Goal: Task Accomplishment & Management: Manage account settings

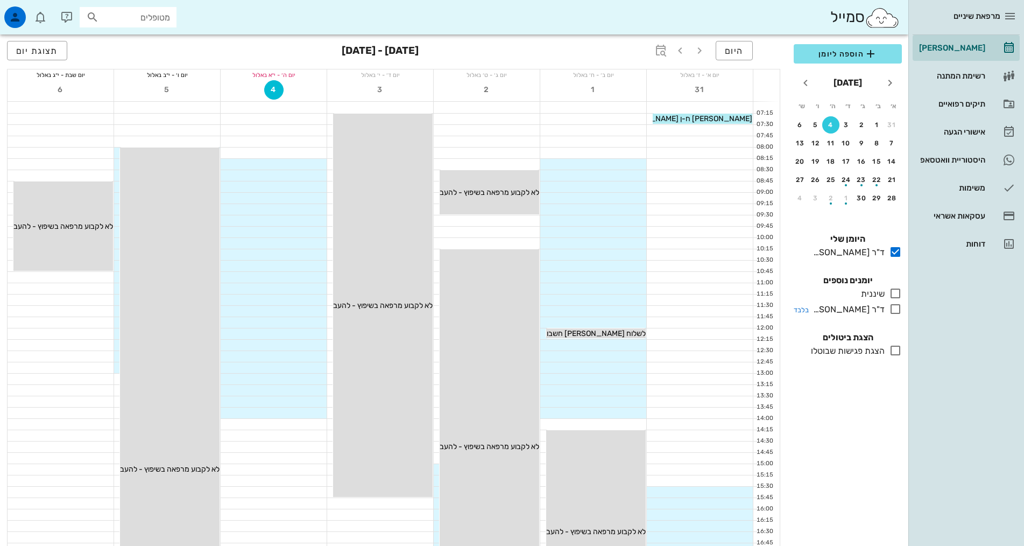
click at [894, 308] on icon at bounding box center [895, 308] width 13 height 13
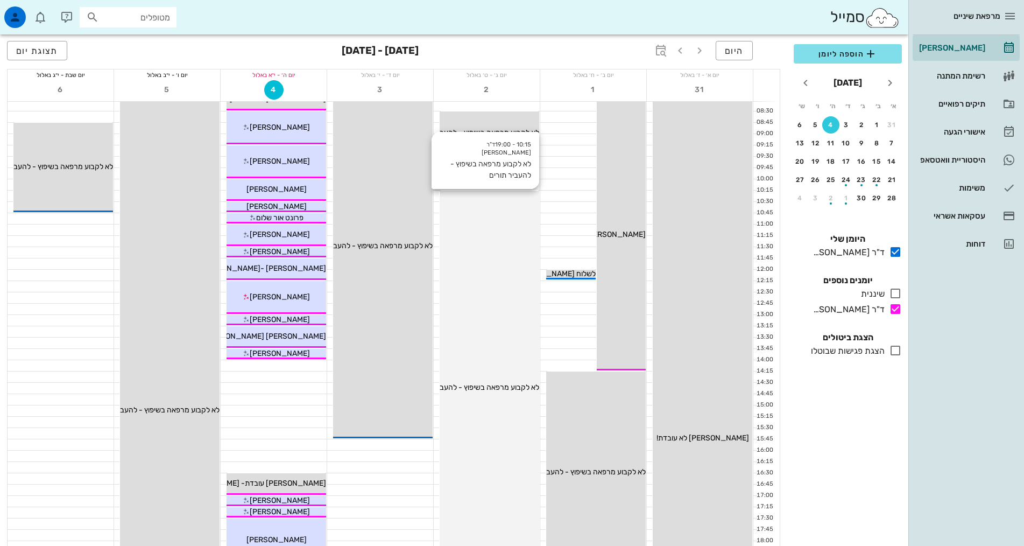
scroll to position [215, 0]
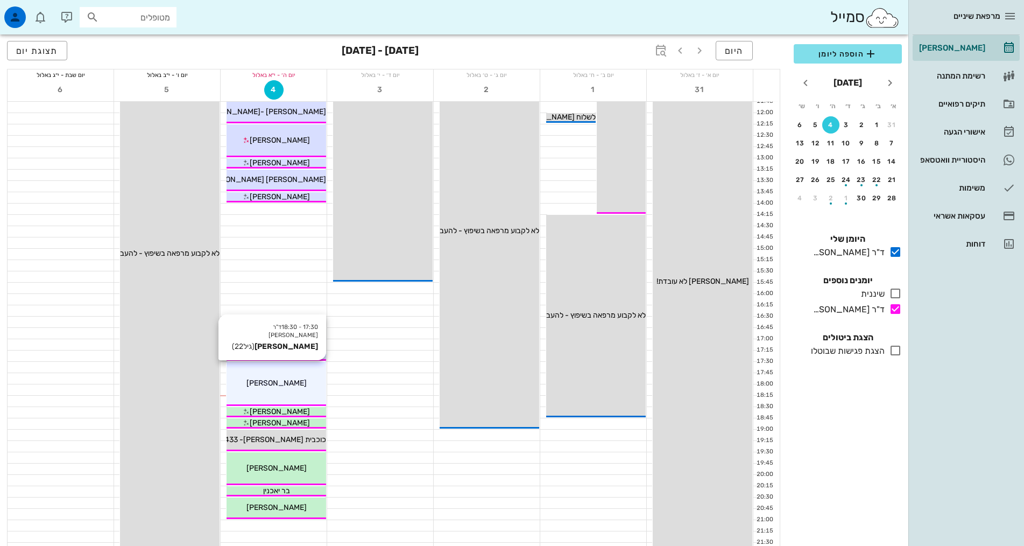
click at [270, 381] on span "[PERSON_NAME]" at bounding box center [276, 382] width 60 height 9
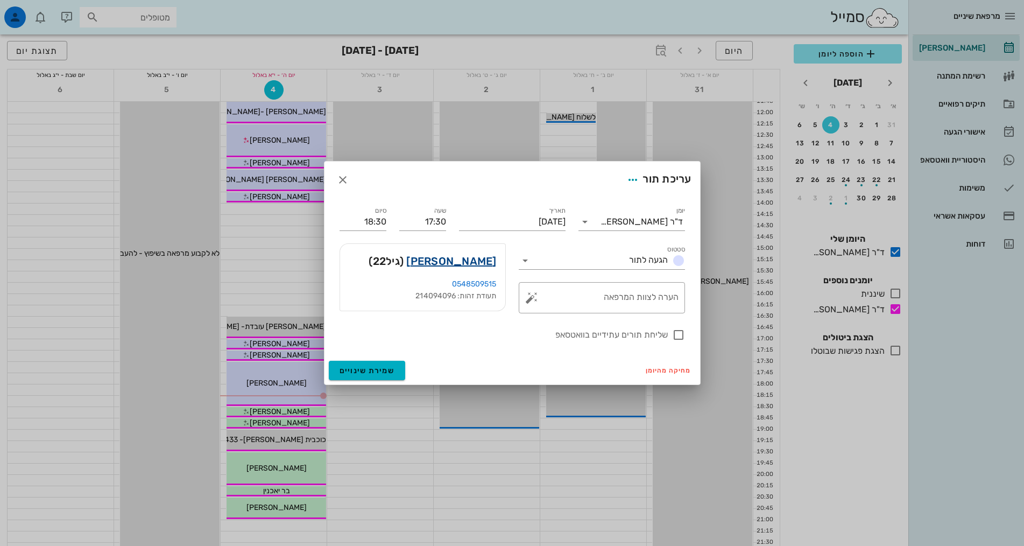
click at [453, 258] on link "[PERSON_NAME]" at bounding box center [451, 260] width 90 height 17
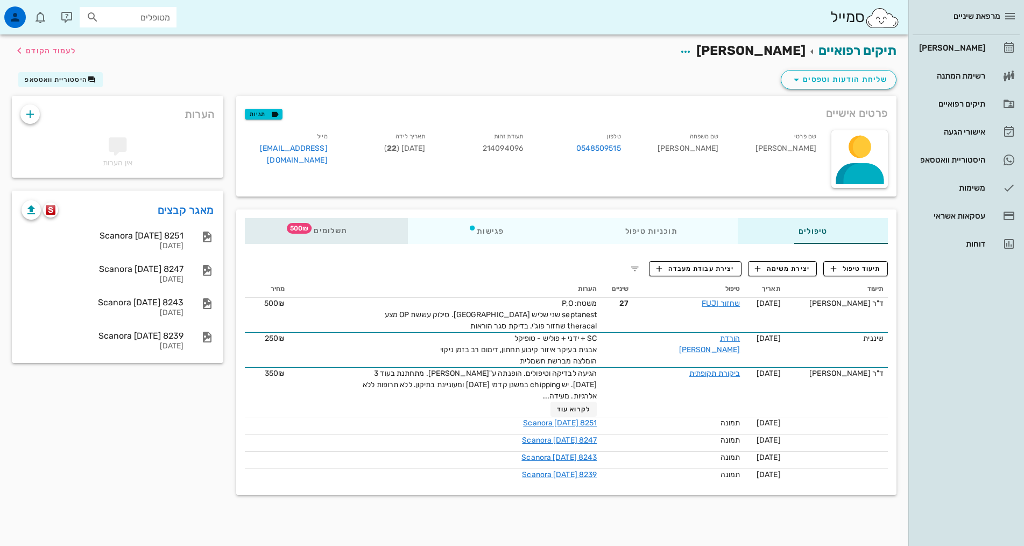
click at [305, 228] on span "תשלומים 500₪" at bounding box center [326, 231] width 42 height 8
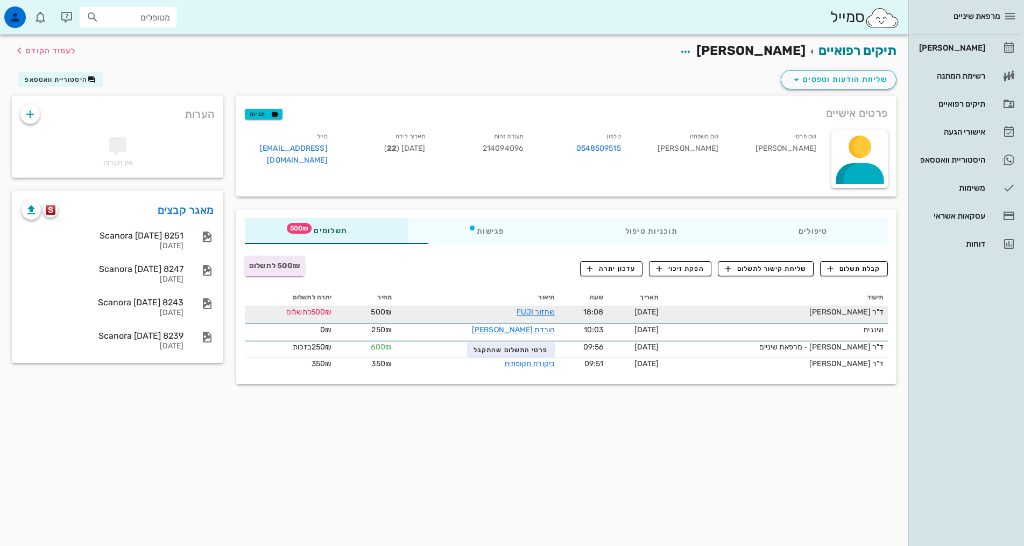
click at [420, 315] on div "שחזור FUJI" at bounding box center [487, 311] width 135 height 11
click at [286, 316] on span "לתשלום" at bounding box center [298, 311] width 25 height 9
click at [517, 311] on link "שחזור FUJI" at bounding box center [536, 311] width 38 height 9
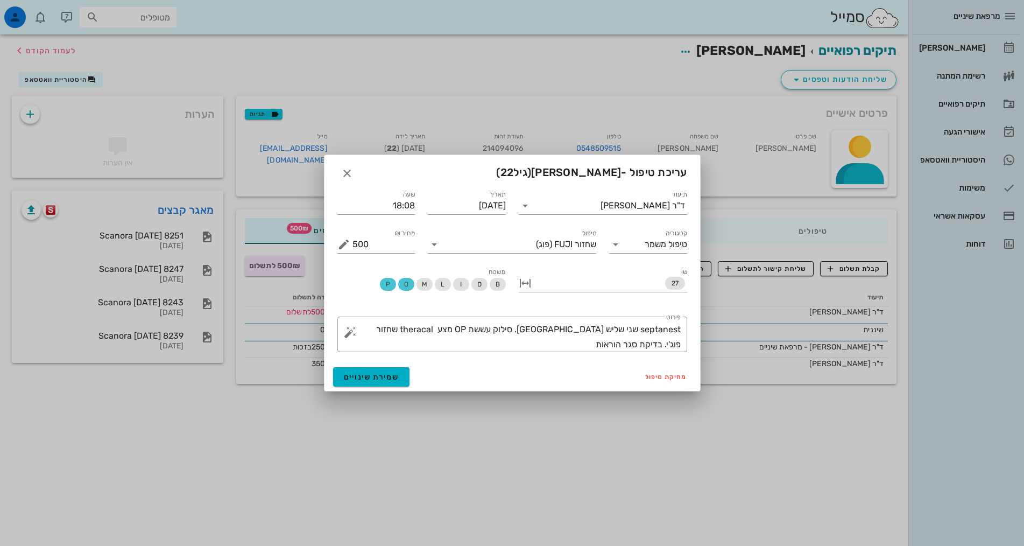
click at [336, 172] on div "עריכת טיפול - [PERSON_NAME] (גיל 22 )" at bounding box center [512, 171] width 376 height 33
click at [349, 173] on icon "button" at bounding box center [347, 173] width 13 height 13
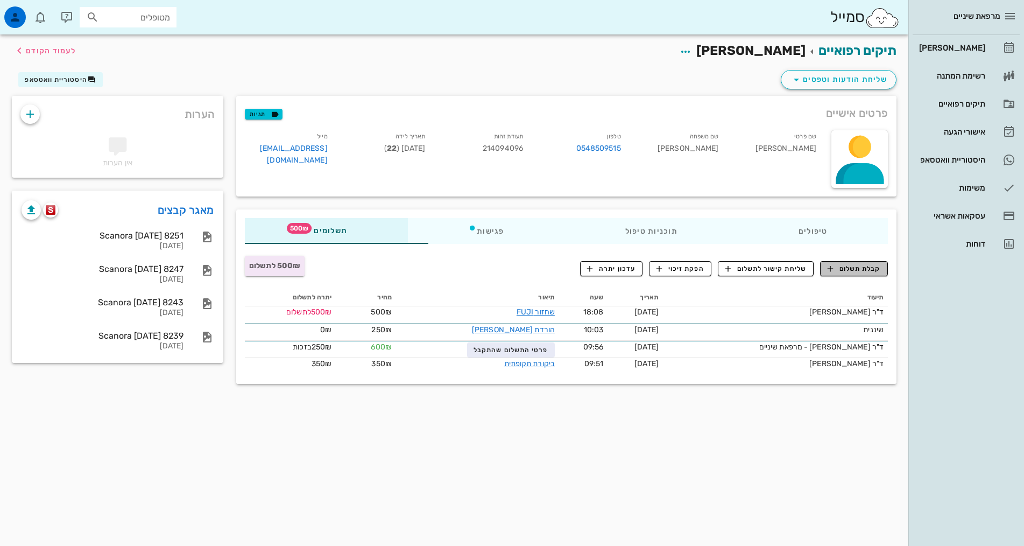
click at [850, 270] on span "קבלת תשלום" at bounding box center [854, 269] width 53 height 10
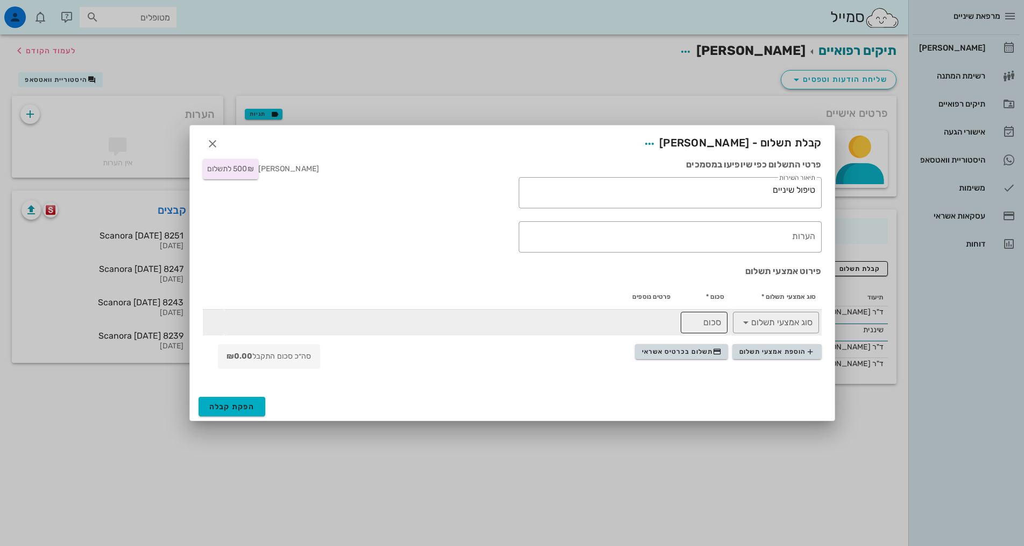
click at [713, 320] on div "סכום" at bounding box center [704, 323] width 34 height 22
type input "500"
click at [750, 324] on icon at bounding box center [745, 322] width 13 height 13
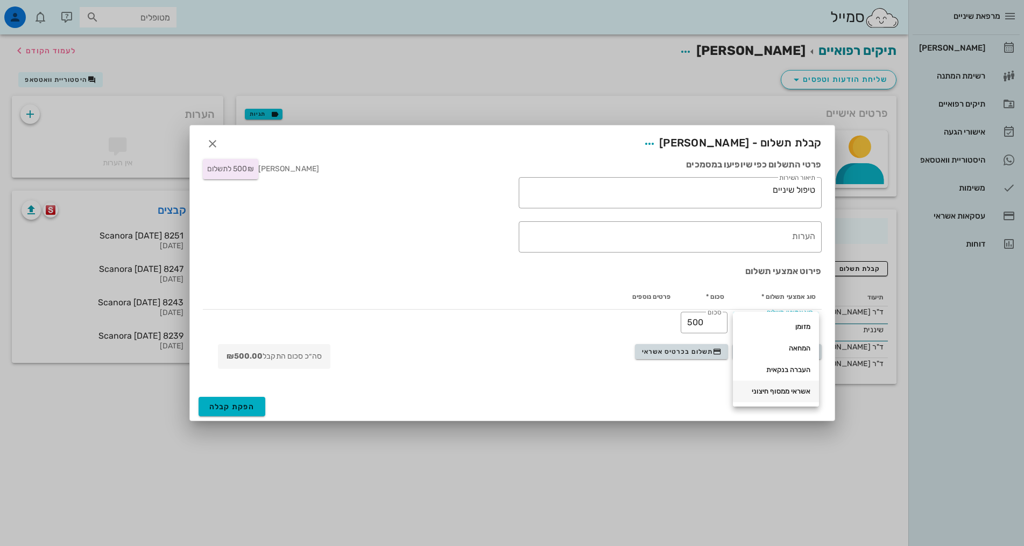
click at [765, 393] on div "אשראי ממסוף חיצוני" at bounding box center [775, 391] width 69 height 9
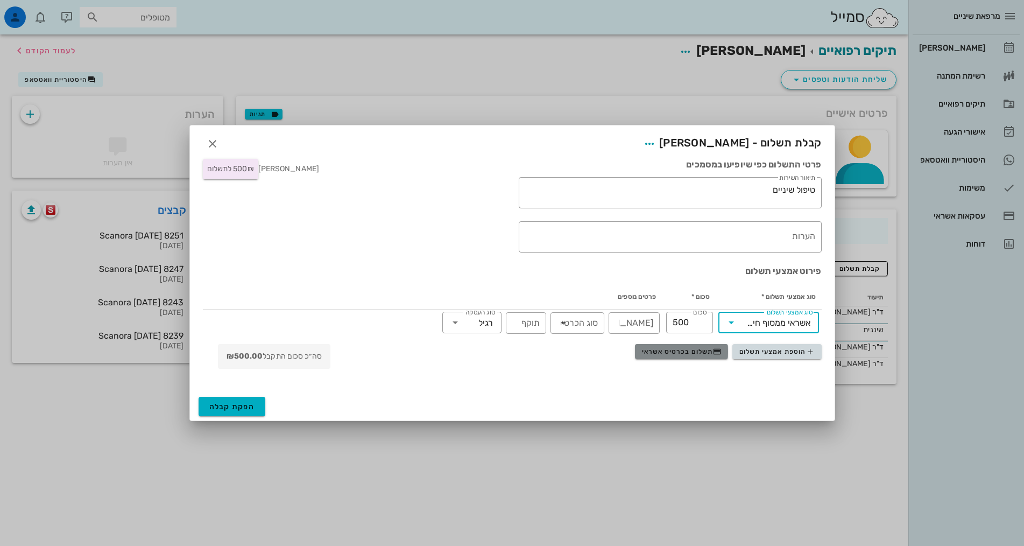
click at [703, 352] on span "תשלום בכרטיס אשראי" at bounding box center [682, 351] width 80 height 9
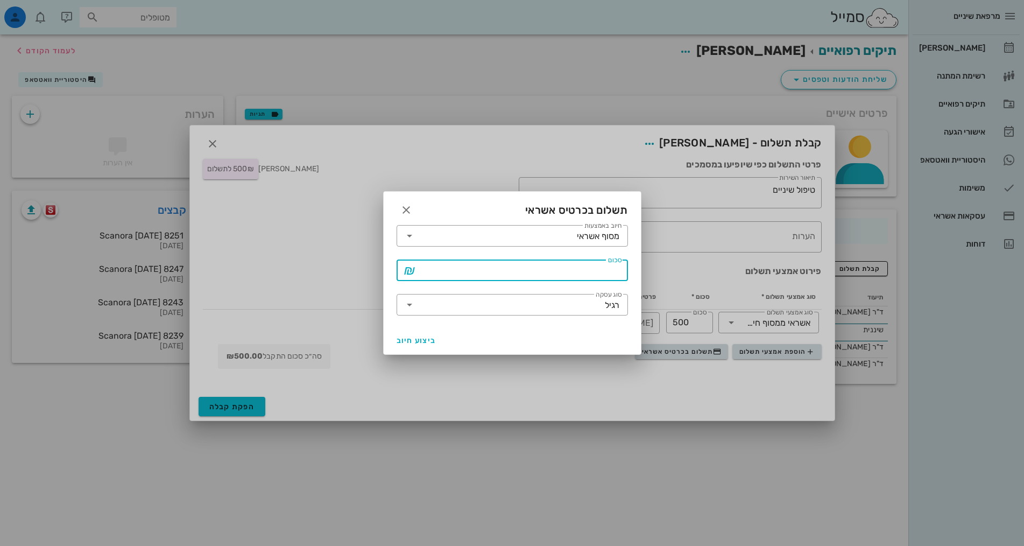
click at [555, 272] on input "סכום" at bounding box center [519, 269] width 203 height 17
type input "500"
click at [423, 342] on span "ביצוע חיוב" at bounding box center [417, 340] width 40 height 9
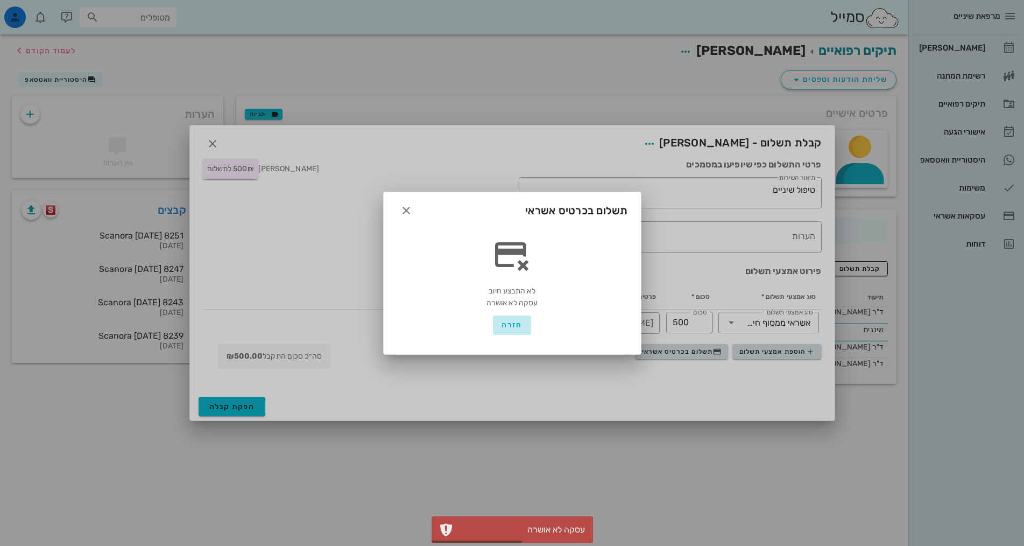
click at [512, 321] on span "חזרה" at bounding box center [511, 324] width 20 height 9
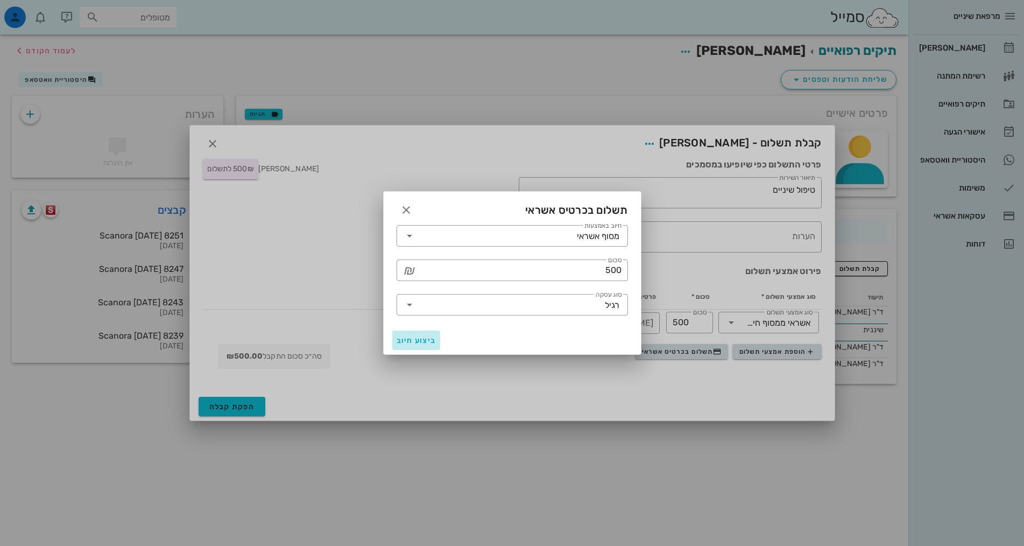
click at [434, 342] on span "ביצוע חיוב" at bounding box center [417, 340] width 40 height 9
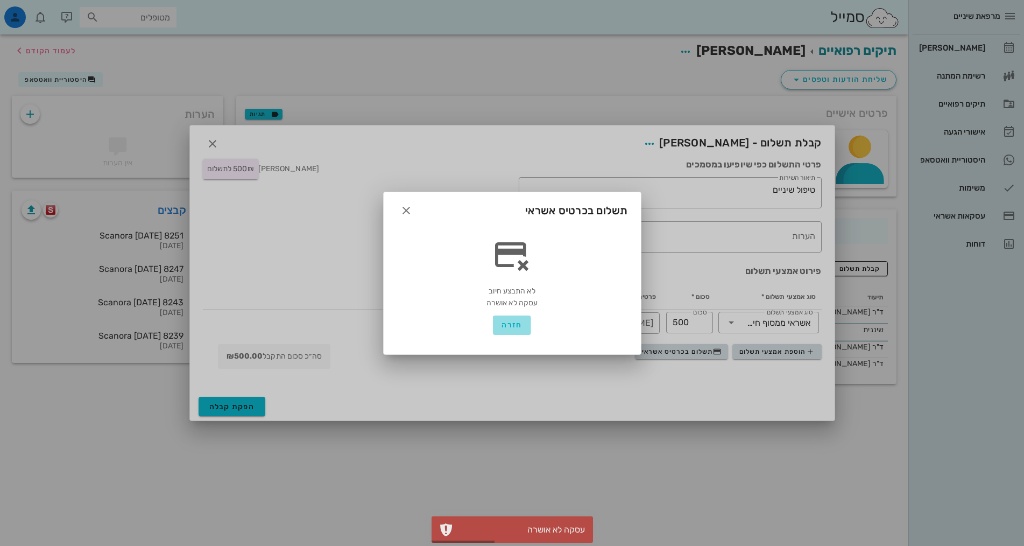
click at [511, 324] on span "חזרה" at bounding box center [511, 324] width 20 height 9
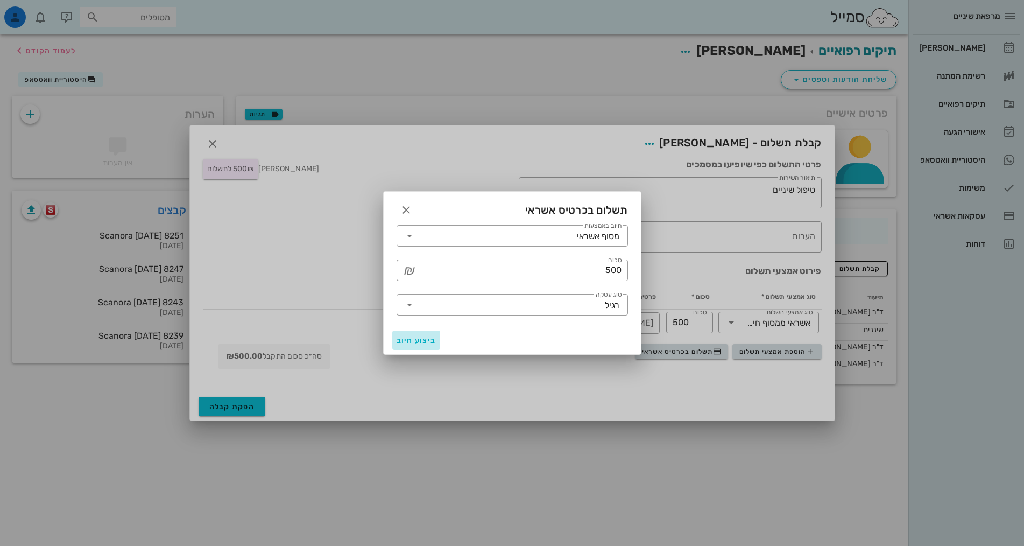
click at [426, 336] on span "ביצוע חיוב" at bounding box center [417, 340] width 40 height 9
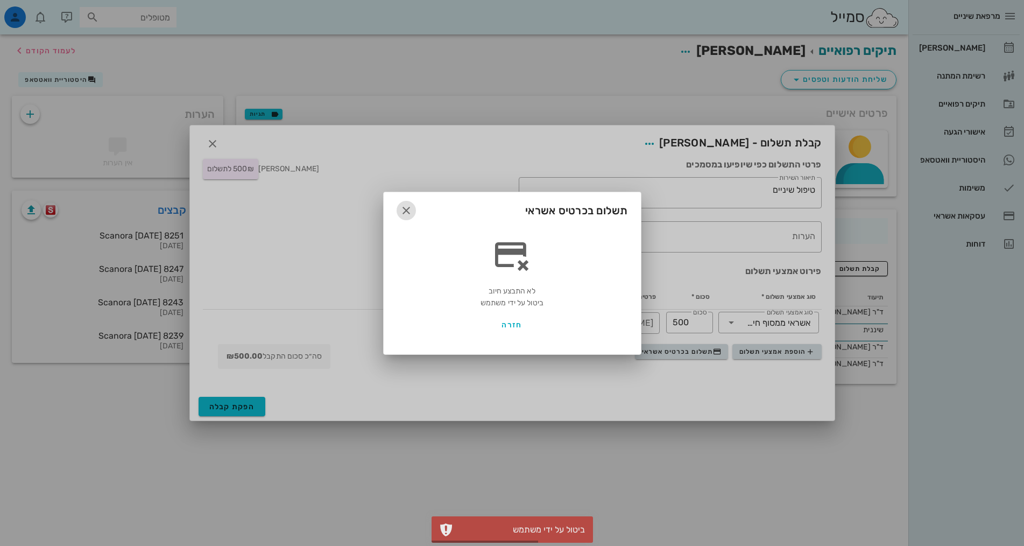
click at [404, 211] on icon "button" at bounding box center [406, 210] width 13 height 13
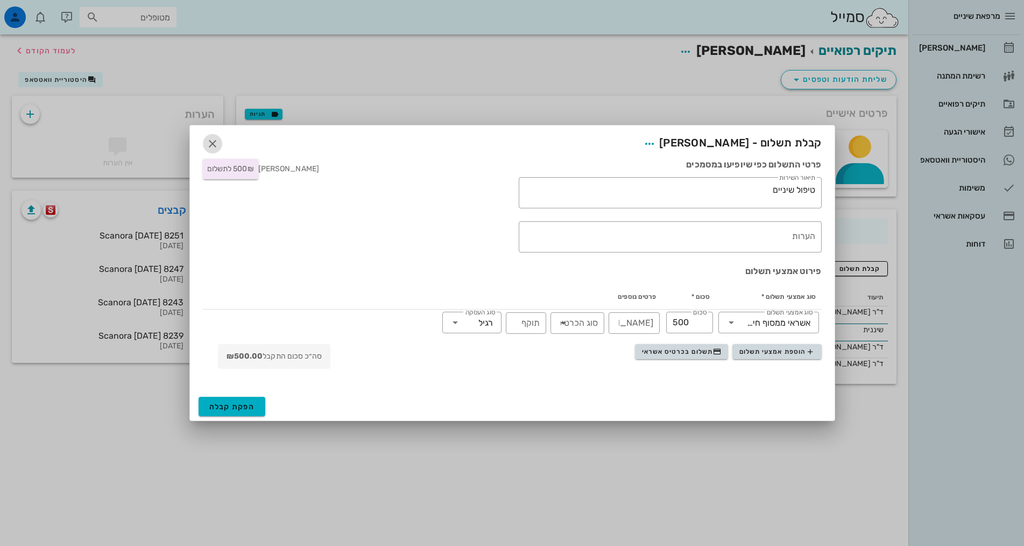
click at [205, 144] on span "button" at bounding box center [212, 143] width 19 height 13
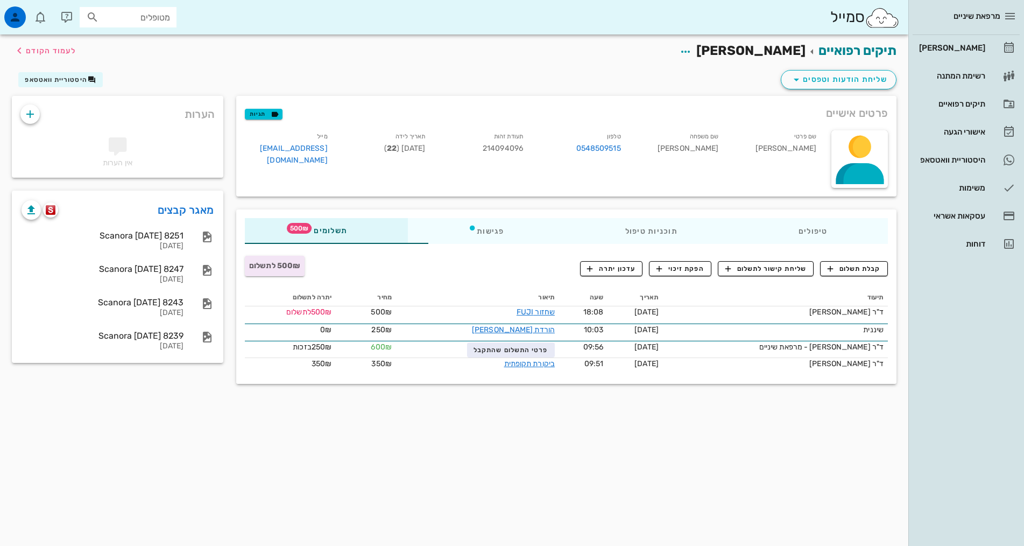
click at [703, 427] on div "תיקים רפואיים [PERSON_NAME] לעמוד הקודם שליחת הודעות וטפסים היסטוריית וואטסאפ פ…" at bounding box center [454, 289] width 908 height 511
click at [541, 421] on div "תיקים רפואיים [PERSON_NAME] לעמוד הקודם שליחת הודעות וטפסים היסטוריית וואטסאפ פ…" at bounding box center [454, 289] width 908 height 511
click at [969, 54] on div "[PERSON_NAME]" at bounding box center [951, 47] width 68 height 17
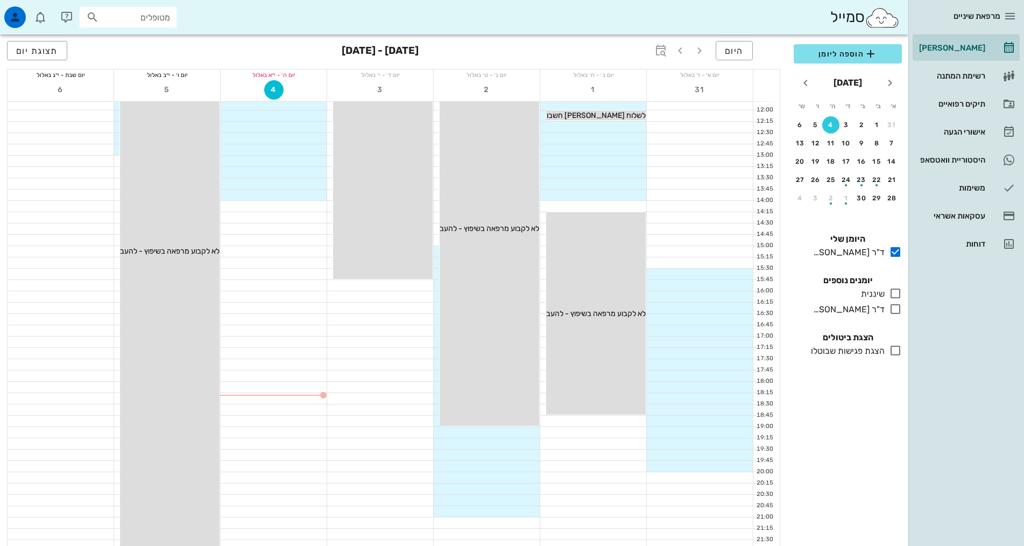
scroll to position [323, 0]
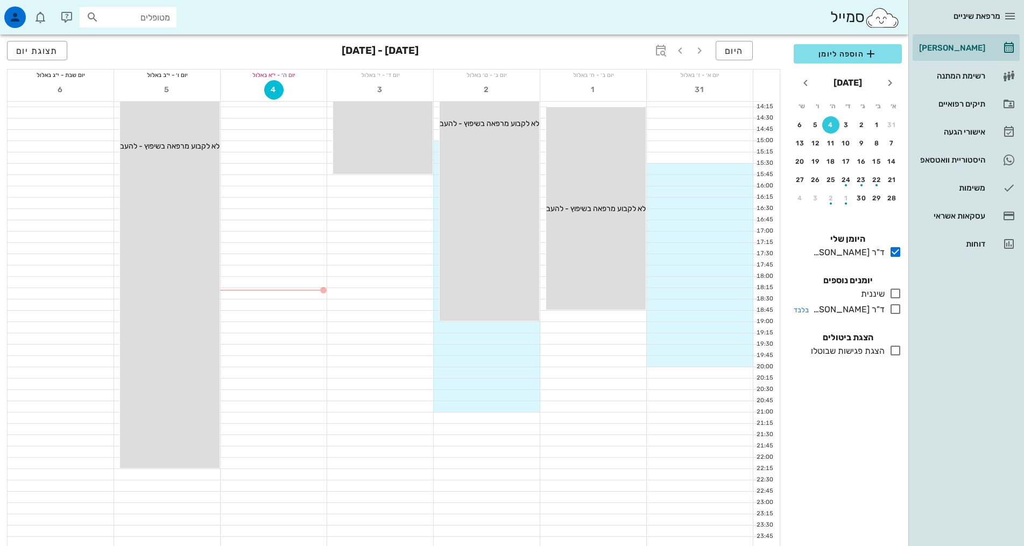
click at [895, 309] on icon at bounding box center [895, 308] width 13 height 13
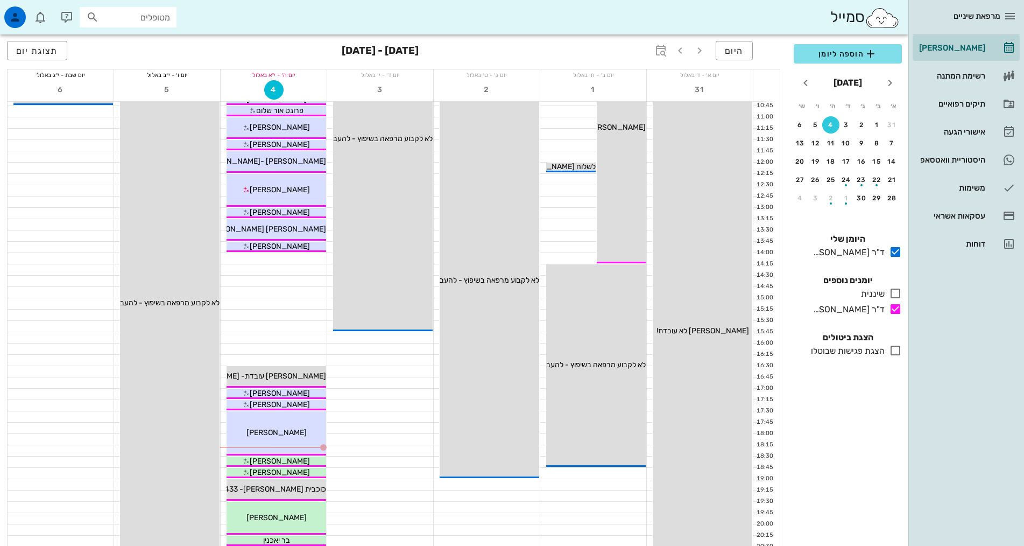
scroll to position [161, 0]
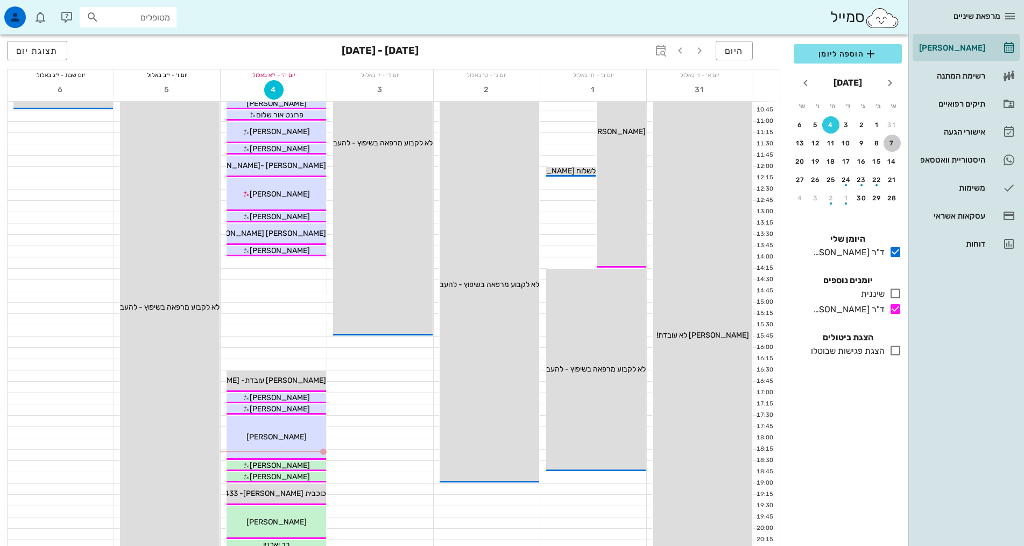
click at [890, 145] on div "7" at bounding box center [891, 143] width 17 height 8
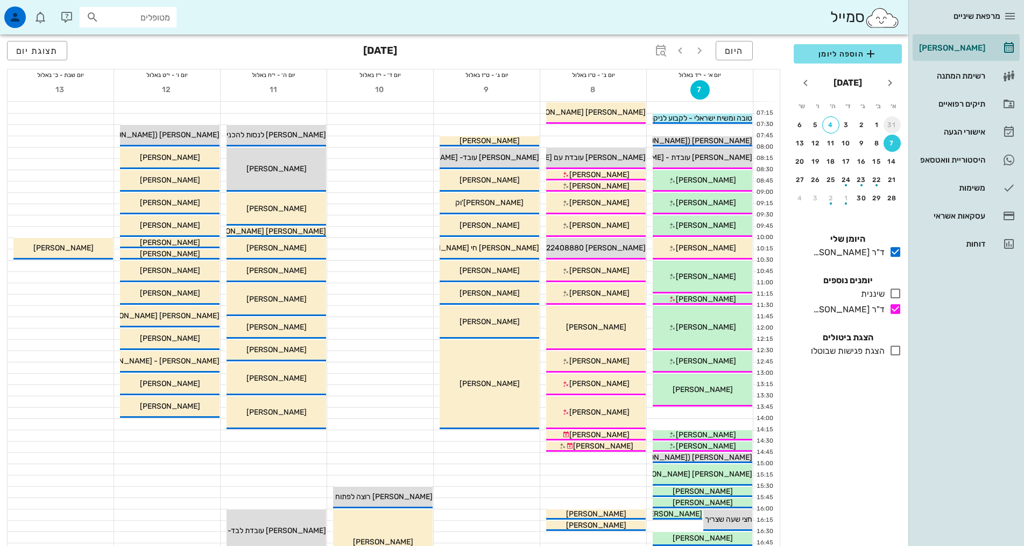
click at [891, 122] on div "31" at bounding box center [891, 125] width 17 height 8
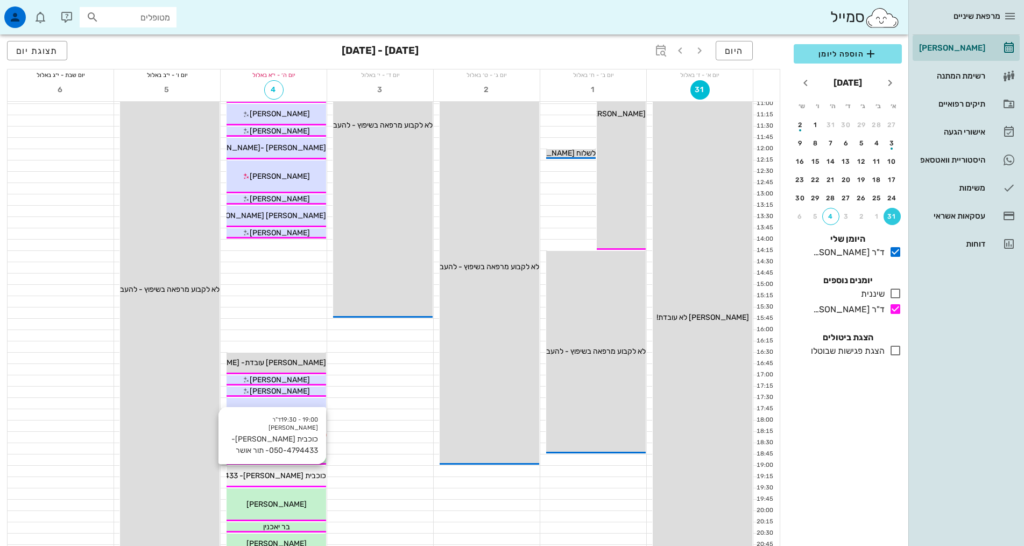
scroll to position [269, 0]
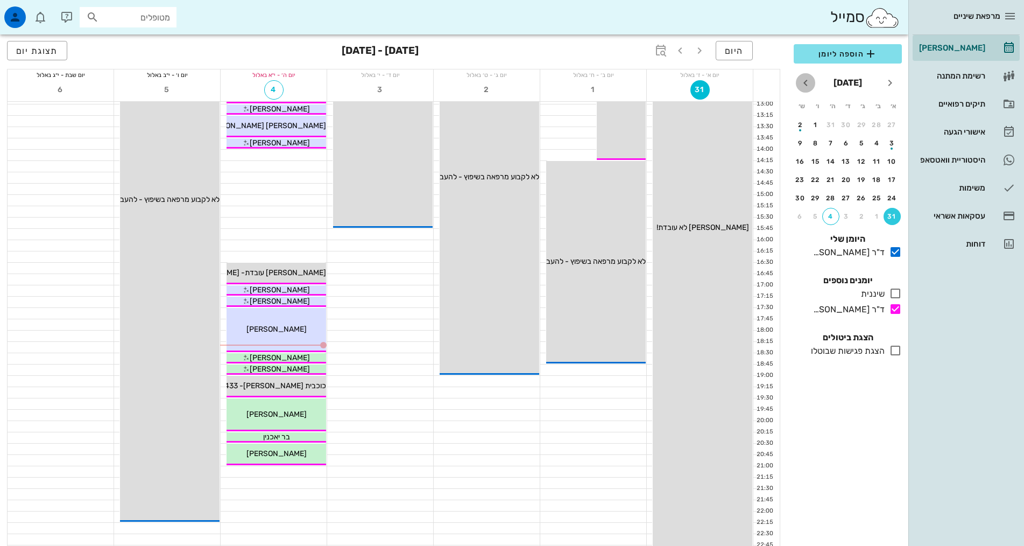
click at [808, 82] on icon "חודש הבא" at bounding box center [805, 82] width 13 height 13
click at [886, 140] on div "7" at bounding box center [891, 143] width 17 height 8
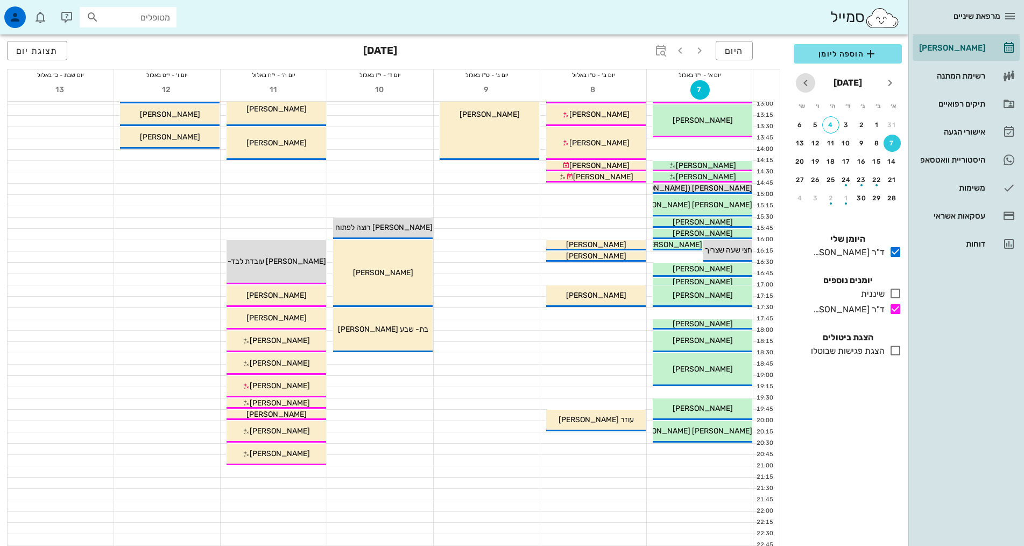
click at [808, 82] on icon "חודש הבא" at bounding box center [805, 82] width 13 height 13
click at [846, 143] on div "button" at bounding box center [846, 146] width 17 height 6
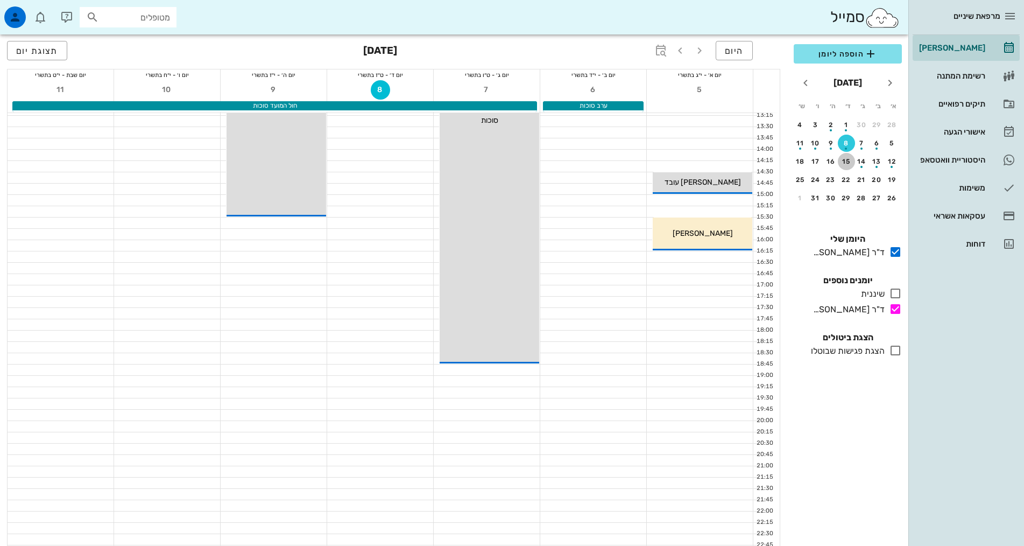
click at [841, 160] on div "15" at bounding box center [846, 162] width 17 height 8
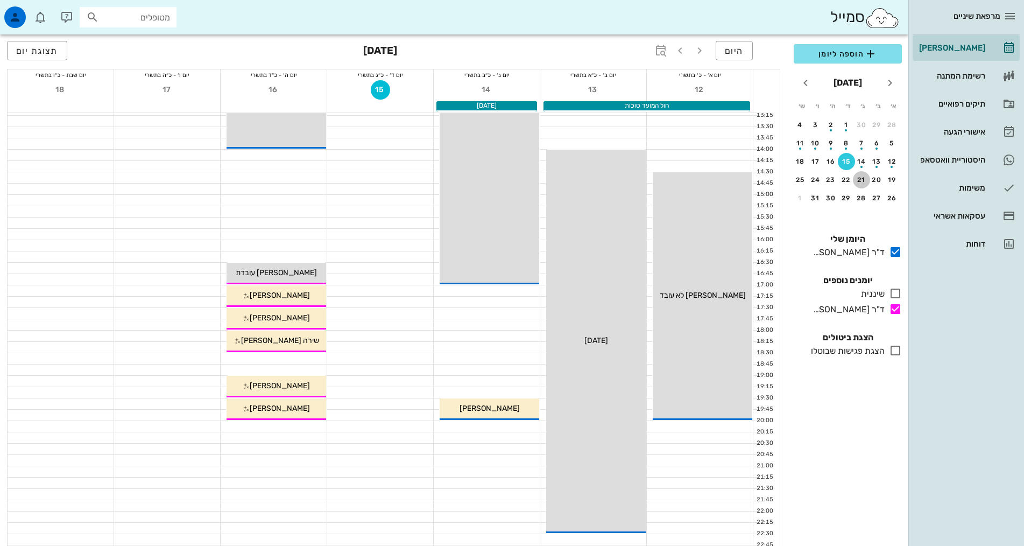
click at [867, 179] on div "21" at bounding box center [861, 180] width 17 height 8
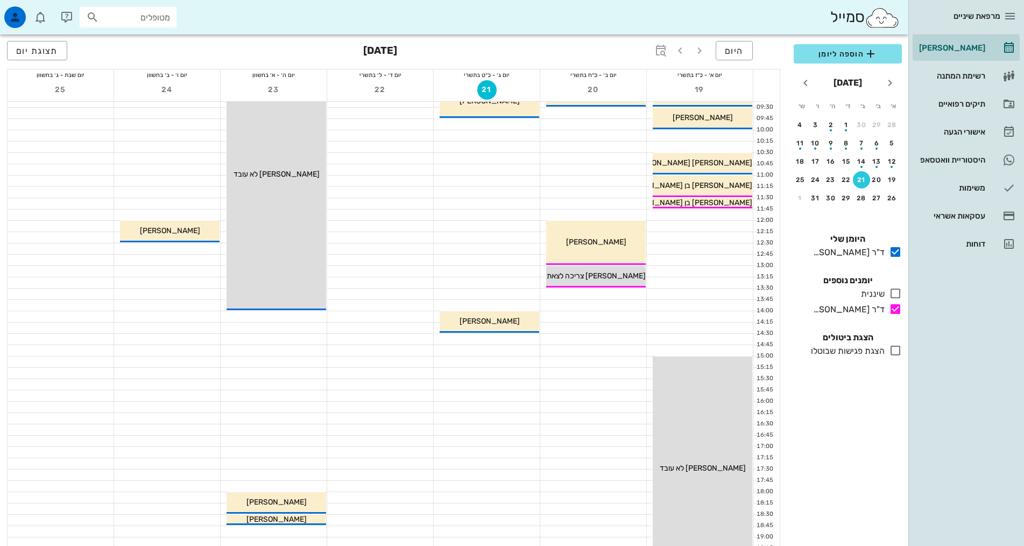
scroll to position [215, 0]
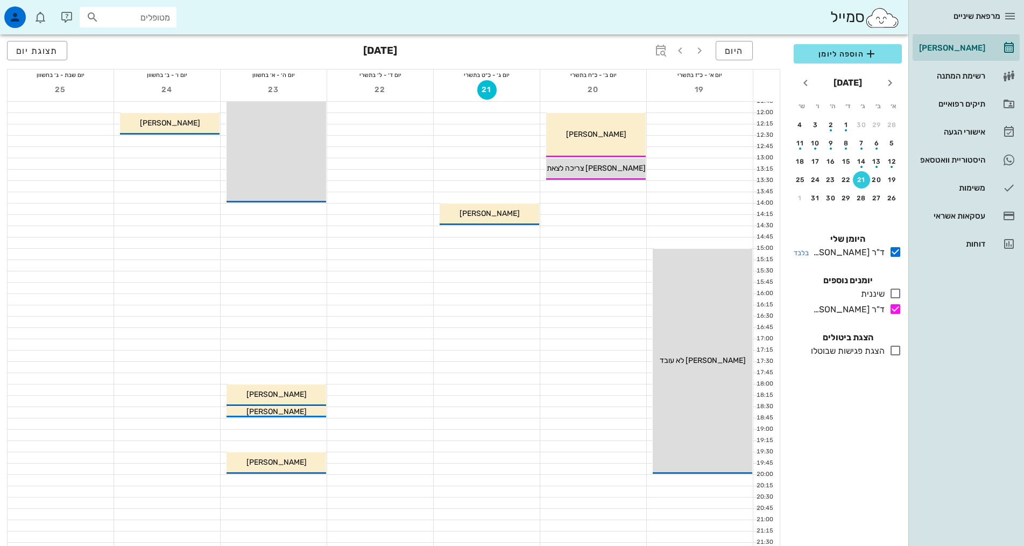
click at [895, 251] on icon at bounding box center [895, 251] width 13 height 13
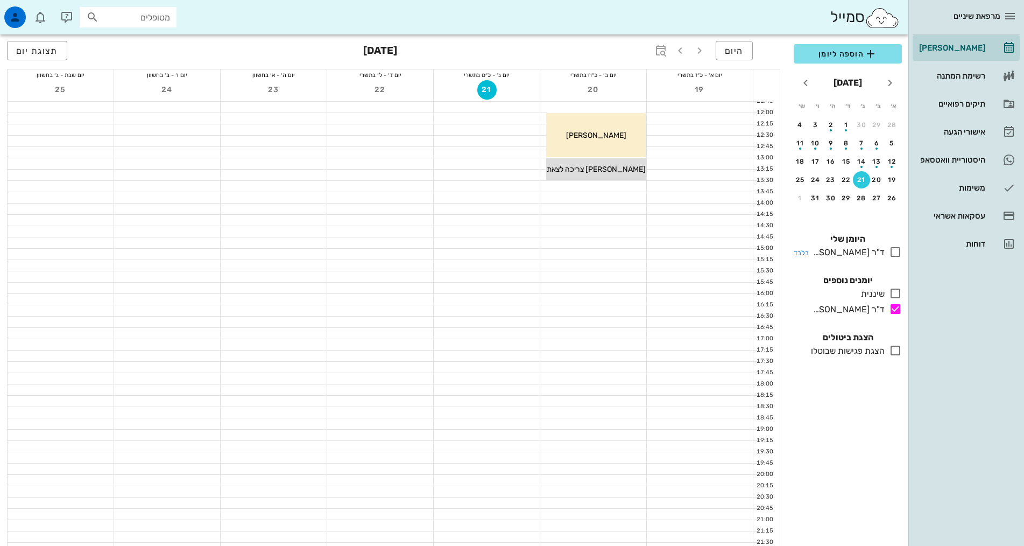
click at [895, 251] on icon at bounding box center [895, 251] width 13 height 13
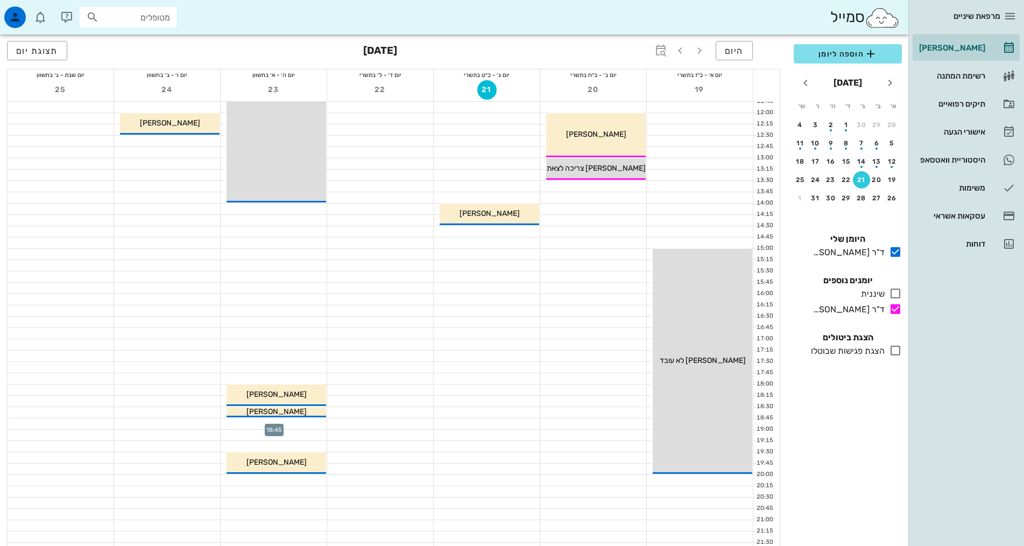
click at [317, 419] on div at bounding box center [274, 423] width 106 height 11
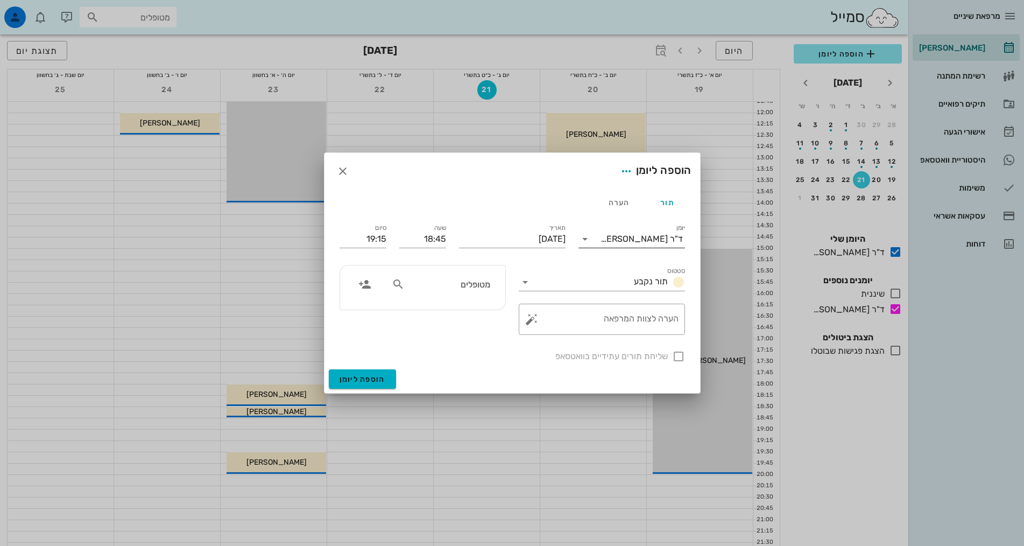
click at [592, 239] on div at bounding box center [585, 238] width 15 height 13
click at [605, 301] on div "ד"ר [PERSON_NAME]" at bounding box center [631, 299] width 89 height 10
click at [451, 288] on input "מטופלים" at bounding box center [448, 284] width 83 height 14
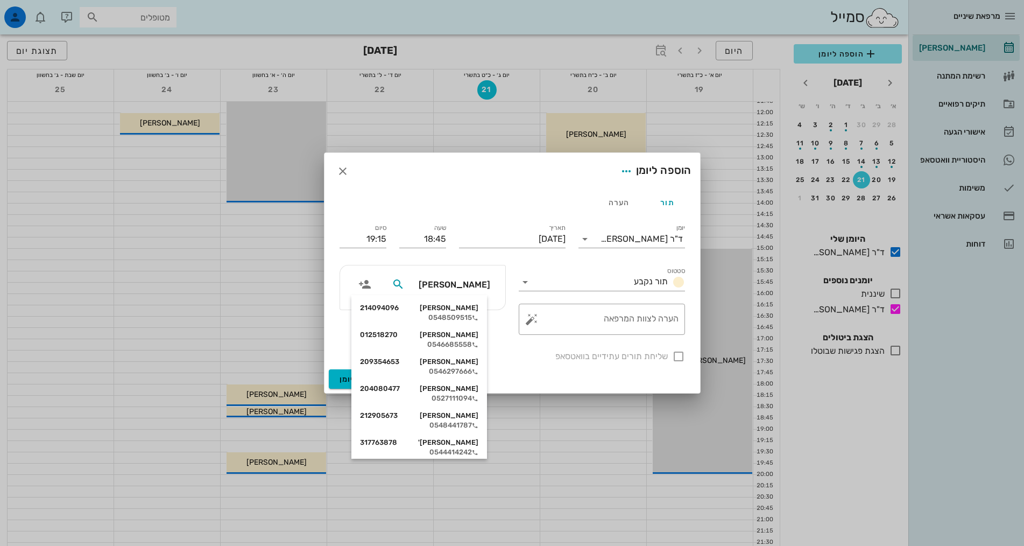
type input "[PERSON_NAME]"
click at [444, 313] on div "0548509515" at bounding box center [419, 317] width 118 height 9
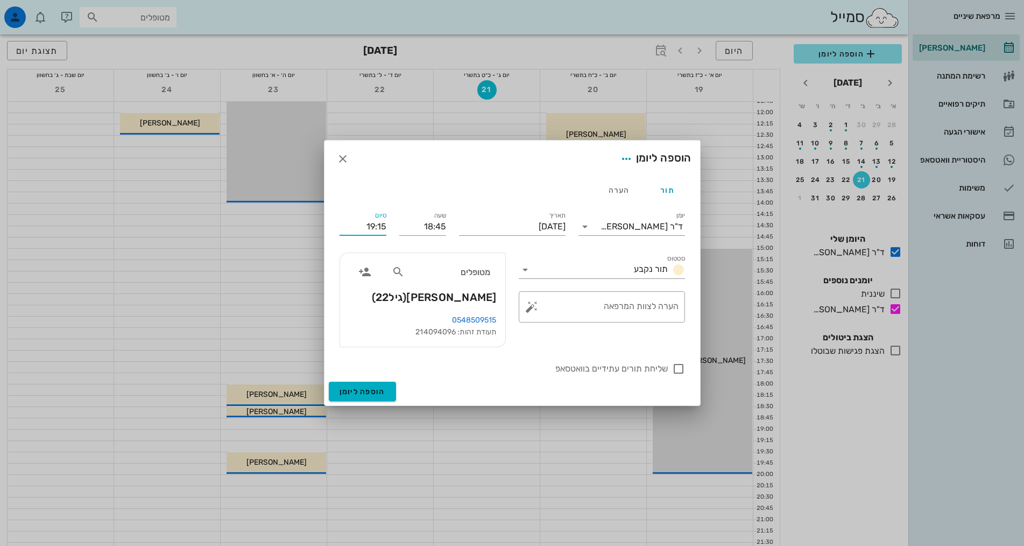
click at [378, 221] on input "19:15" at bounding box center [363, 226] width 47 height 17
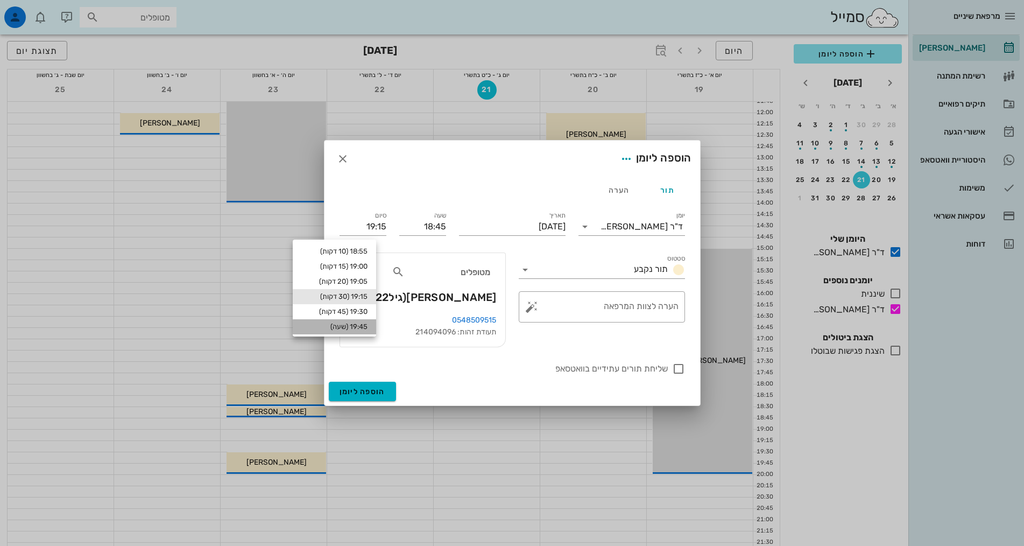
click at [346, 321] on div "19:45 (שעה)" at bounding box center [334, 326] width 83 height 15
type input "19:45"
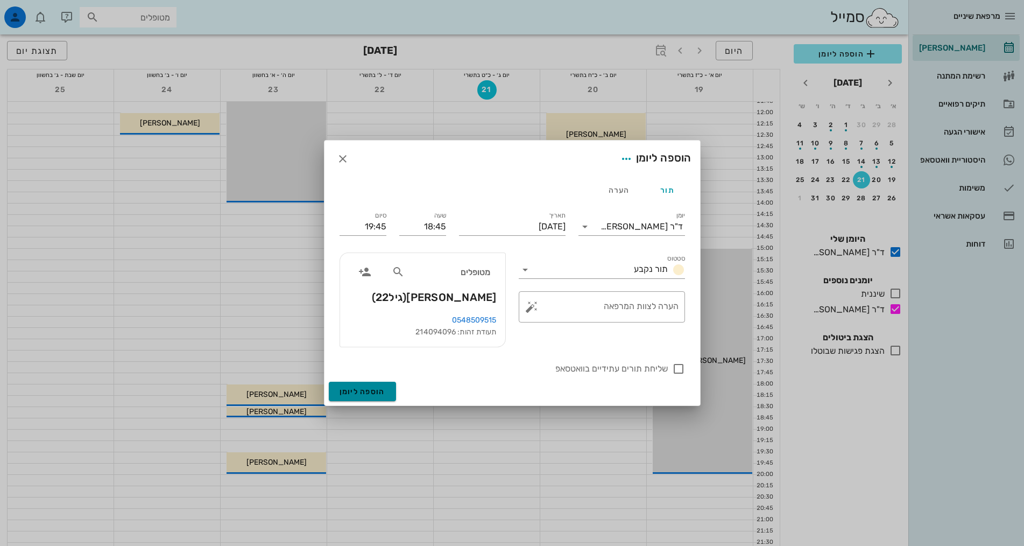
click at [384, 387] on span "הוספה ליומן" at bounding box center [363, 391] width 46 height 9
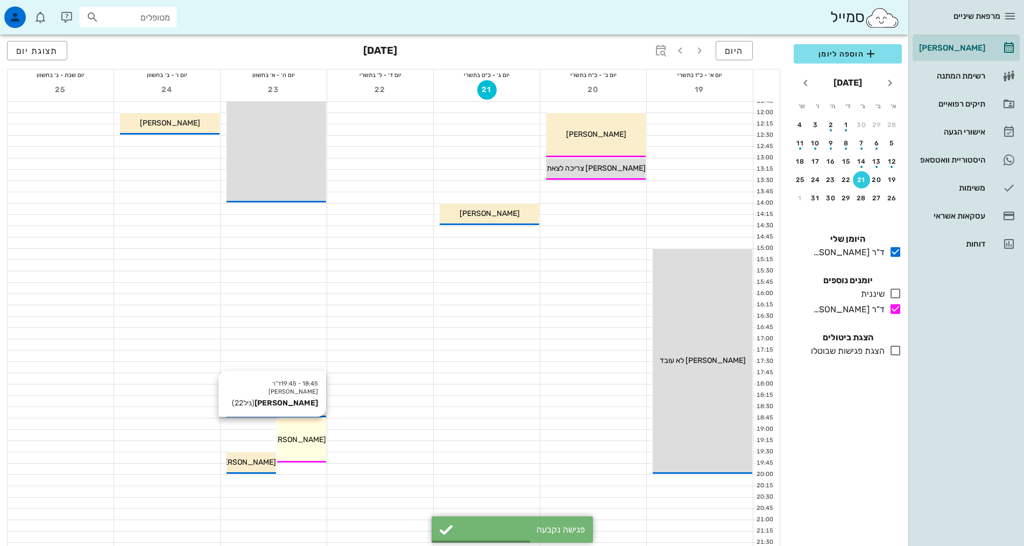
click at [304, 440] on span "[PERSON_NAME]" at bounding box center [296, 439] width 60 height 9
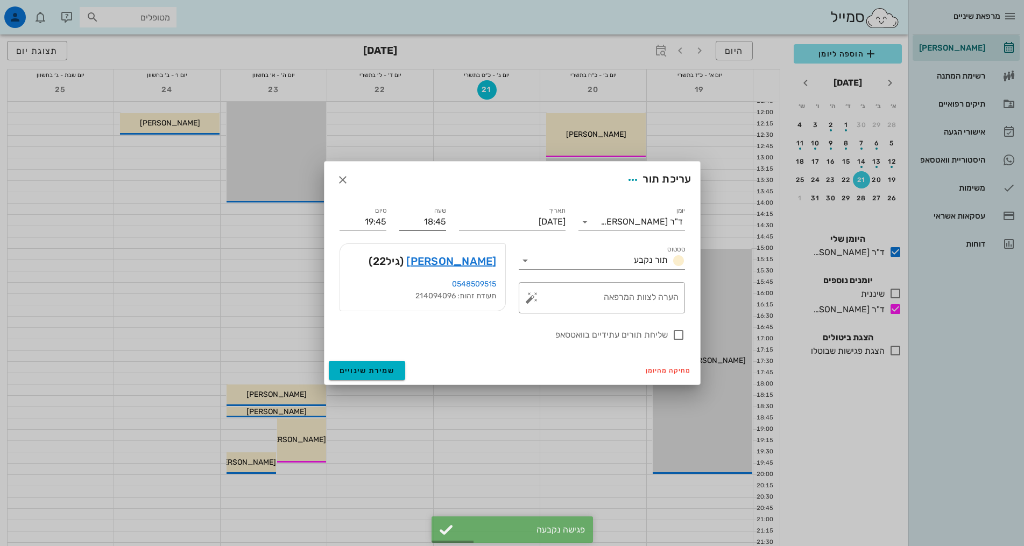
click at [418, 221] on input "18:45" at bounding box center [422, 221] width 47 height 17
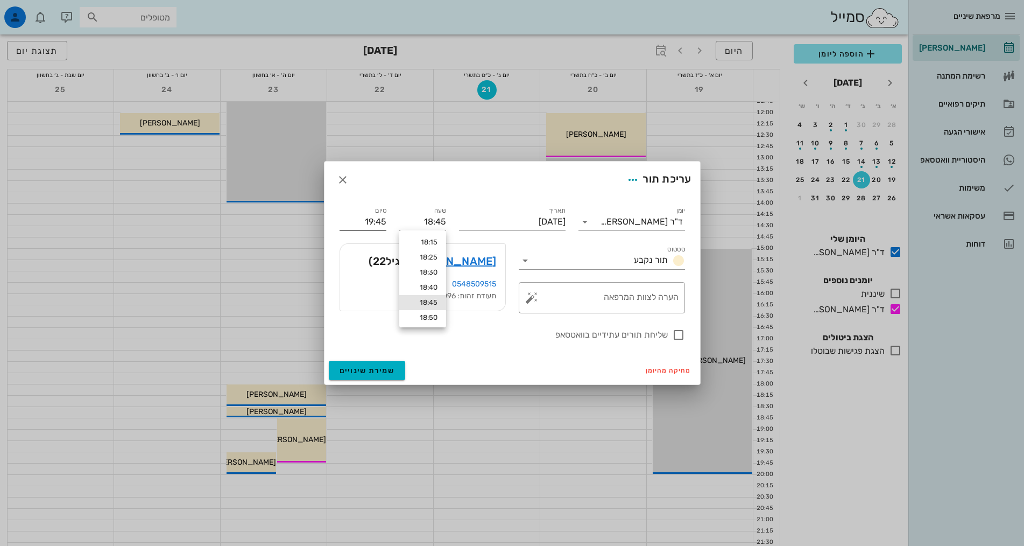
click at [372, 209] on div "סיום 19:45" at bounding box center [363, 219] width 47 height 24
click at [374, 224] on input "19:45" at bounding box center [363, 221] width 47 height 17
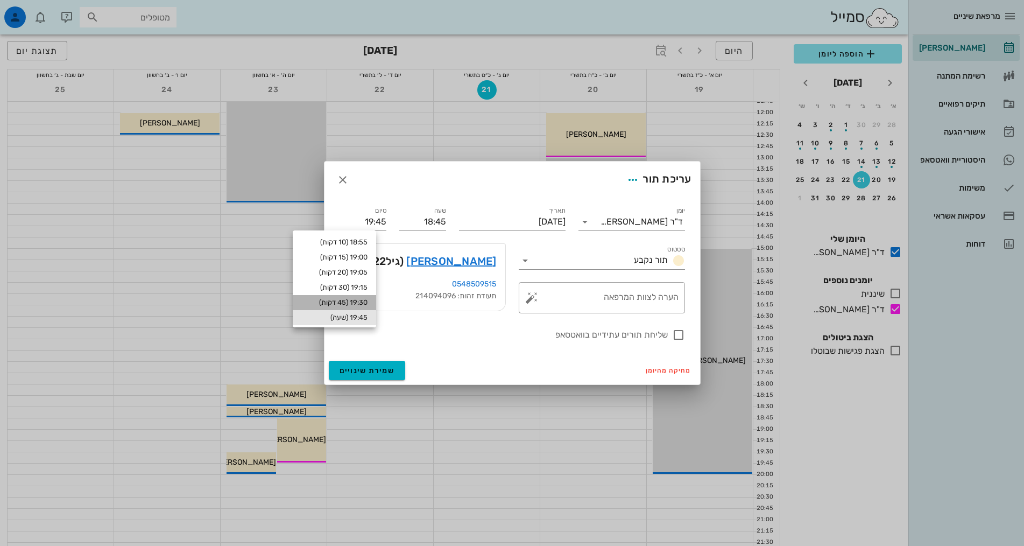
click at [344, 301] on div "19:30 (45 דקות)" at bounding box center [334, 302] width 66 height 9
type input "19:30"
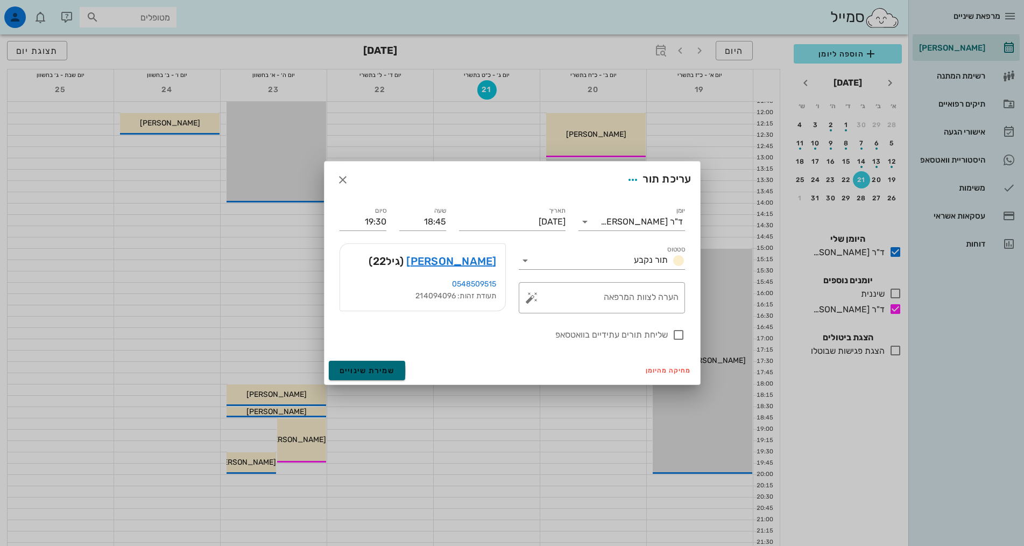
click at [370, 374] on span "שמירת שינויים" at bounding box center [367, 370] width 55 height 9
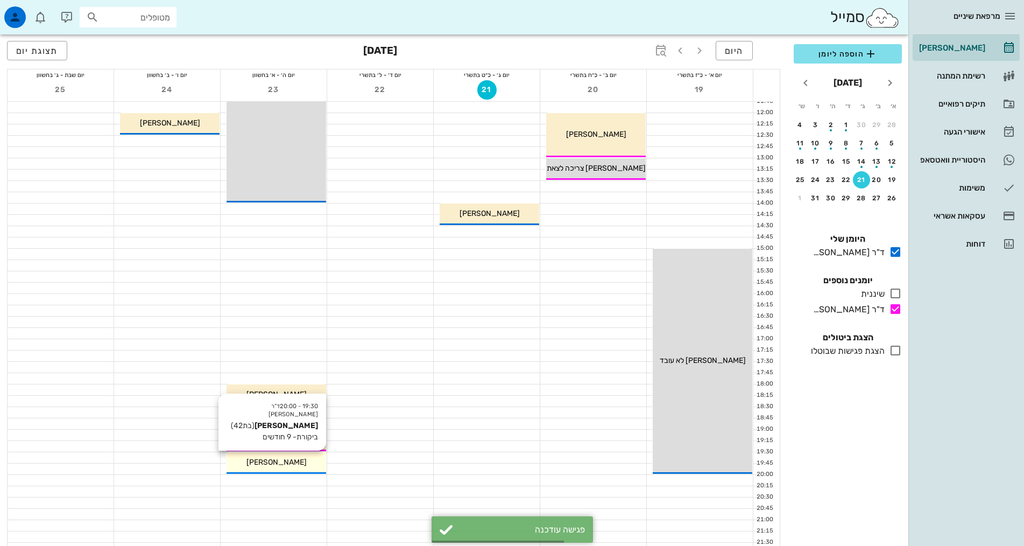
click at [280, 457] on span "[PERSON_NAME]" at bounding box center [276, 461] width 60 height 9
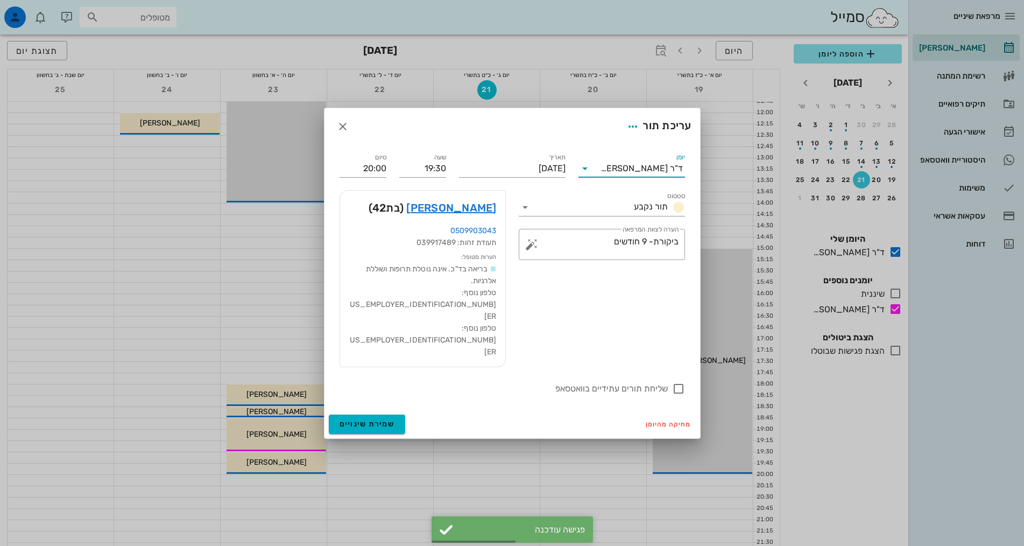
click at [600, 177] on input "יומן" at bounding box center [596, 168] width 7 height 17
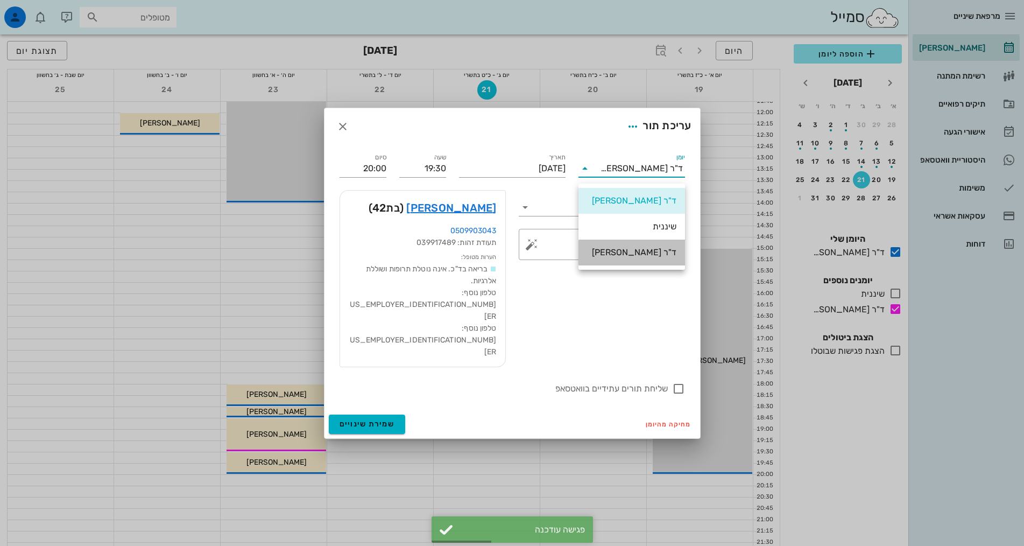
click at [628, 250] on div "ד"ר [PERSON_NAME]" at bounding box center [631, 252] width 89 height 10
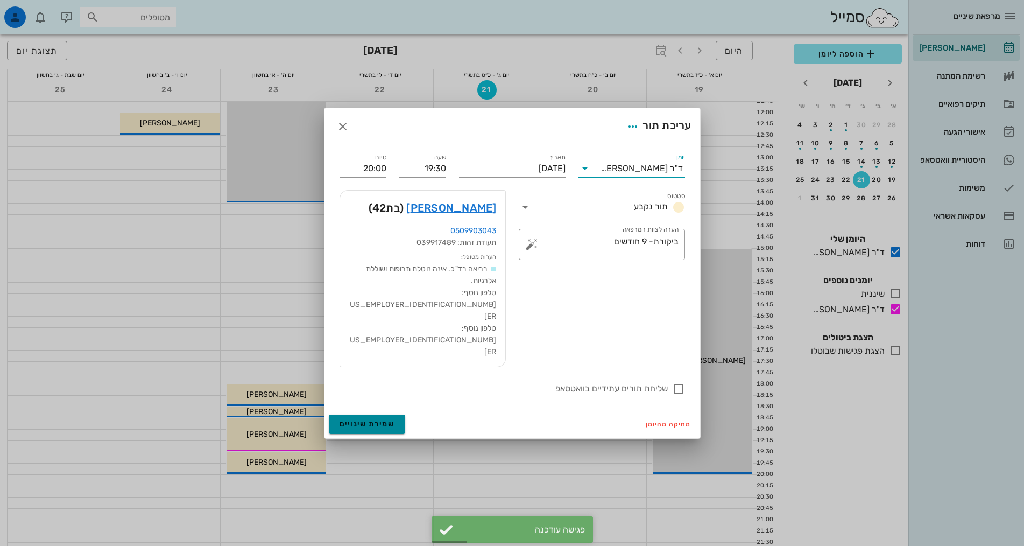
click at [351, 414] on button "שמירת שינויים" at bounding box center [367, 423] width 77 height 19
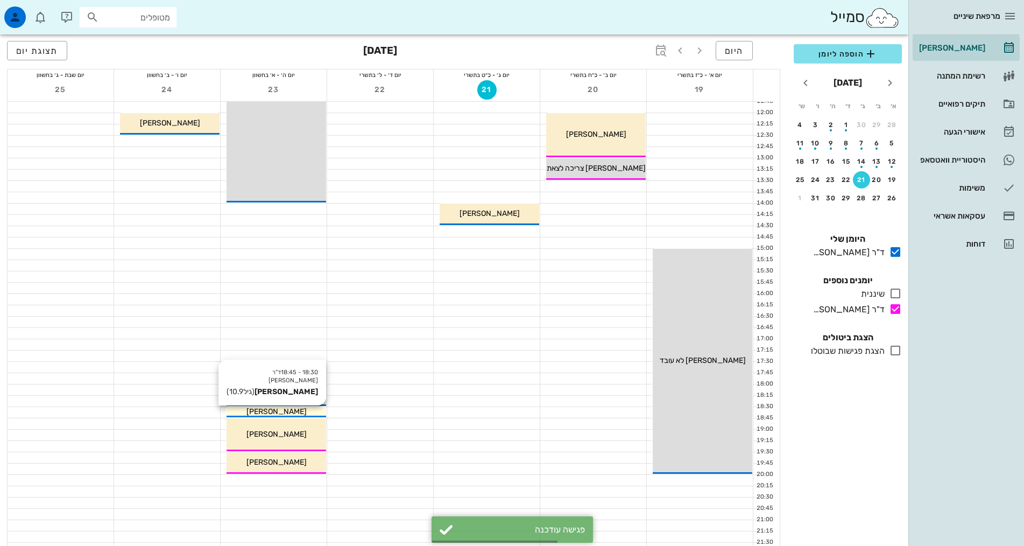
click at [289, 410] on span "[PERSON_NAME]" at bounding box center [276, 411] width 60 height 9
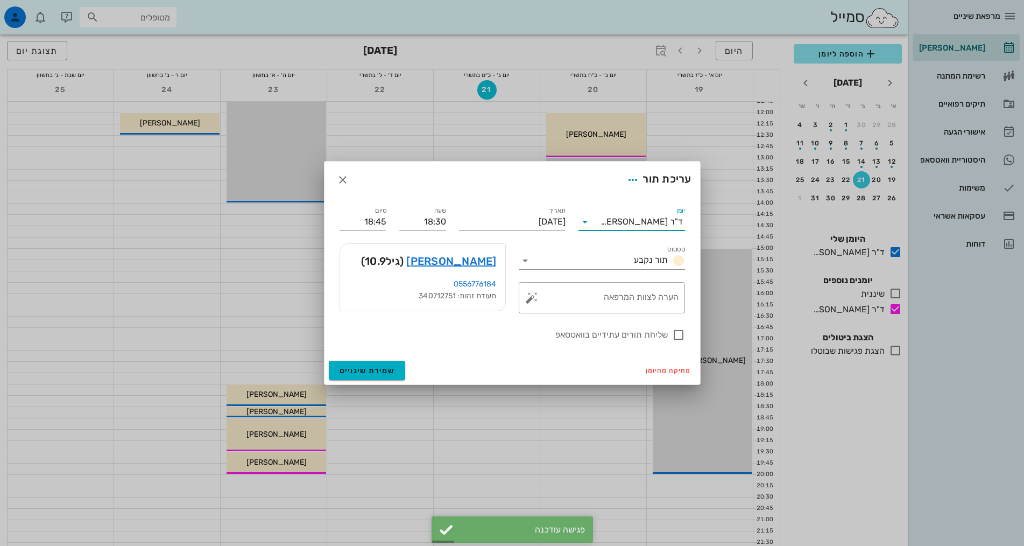
click at [600, 219] on input "יומן" at bounding box center [596, 221] width 7 height 17
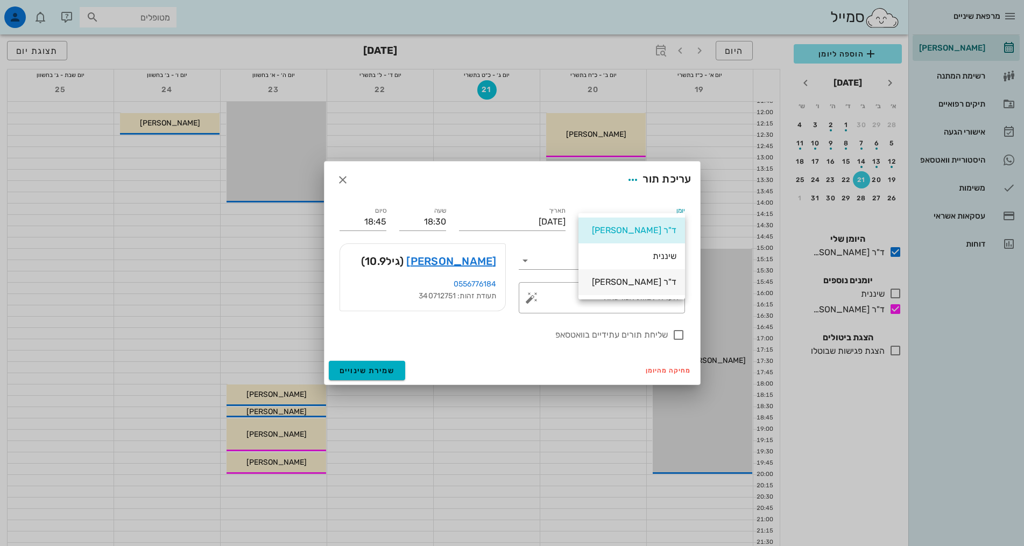
click at [607, 280] on div "ד"ר [PERSON_NAME]" at bounding box center [631, 282] width 89 height 10
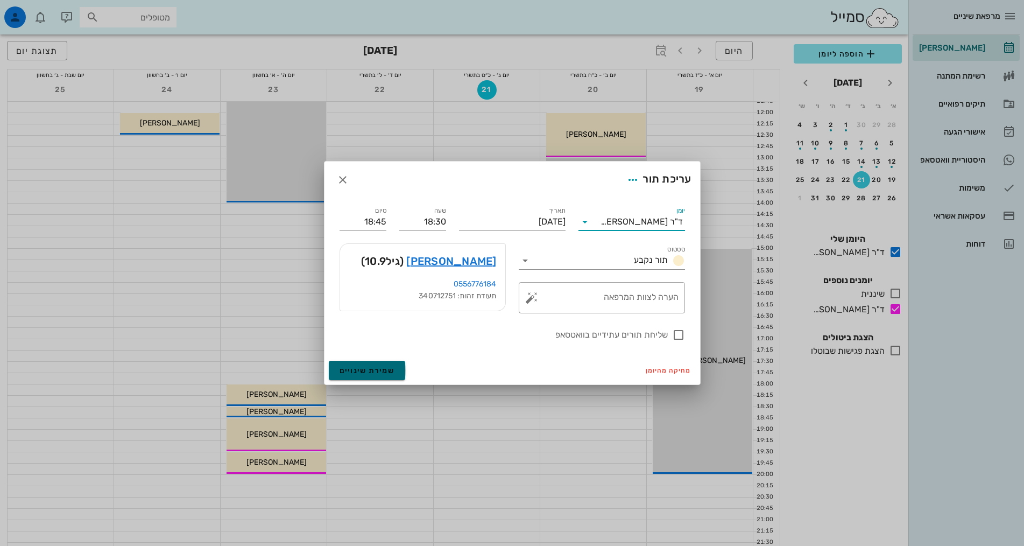
click at [369, 371] on span "שמירת שינויים" at bounding box center [367, 370] width 55 height 9
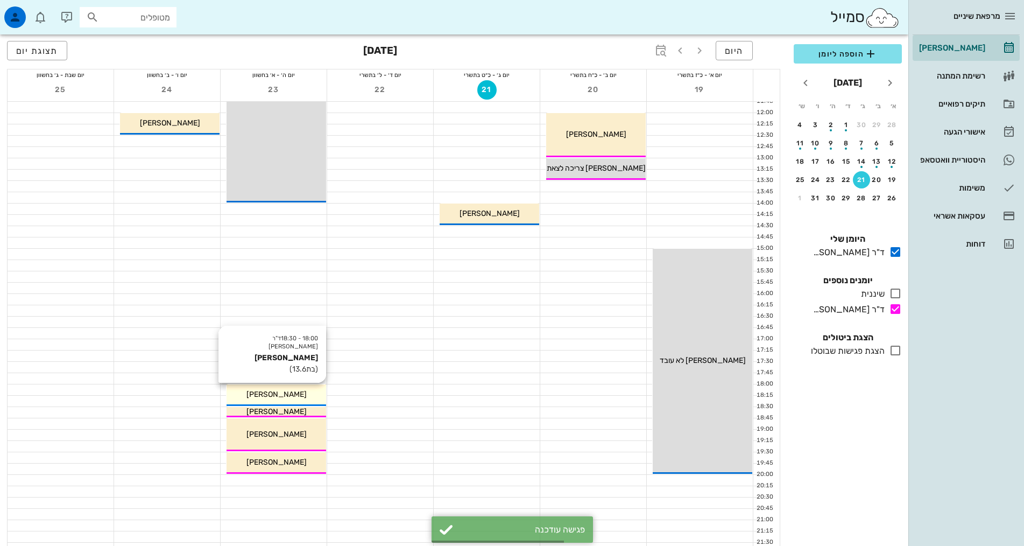
click at [279, 394] on span "[PERSON_NAME]" at bounding box center [276, 394] width 60 height 9
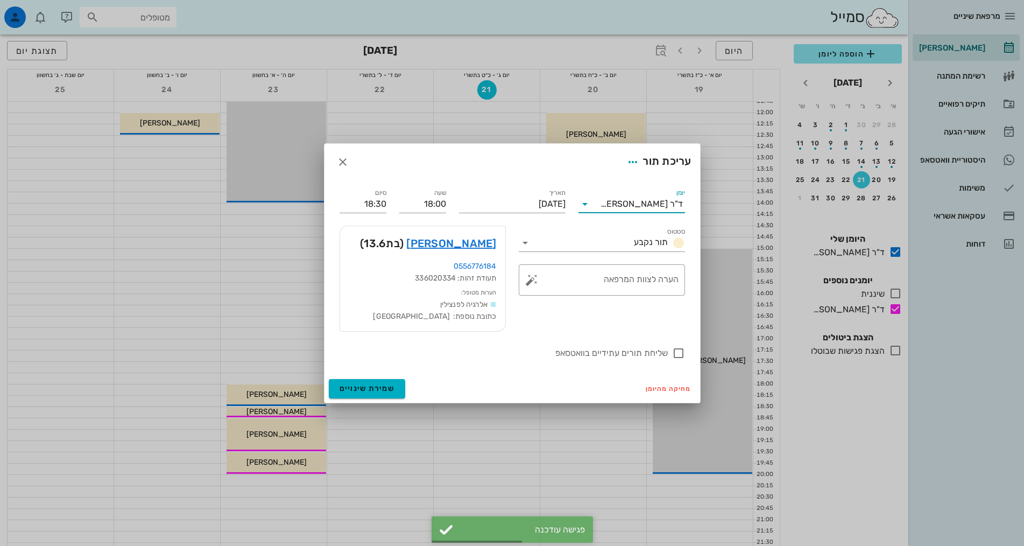
click at [600, 200] on input "יומן" at bounding box center [596, 203] width 7 height 17
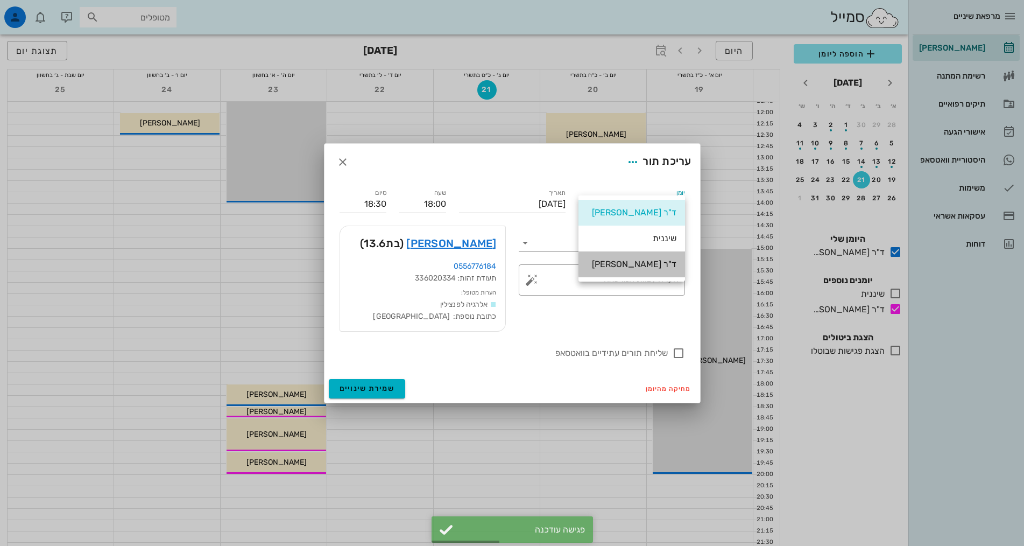
click at [622, 260] on div "ד"ר [PERSON_NAME]" at bounding box center [631, 264] width 89 height 10
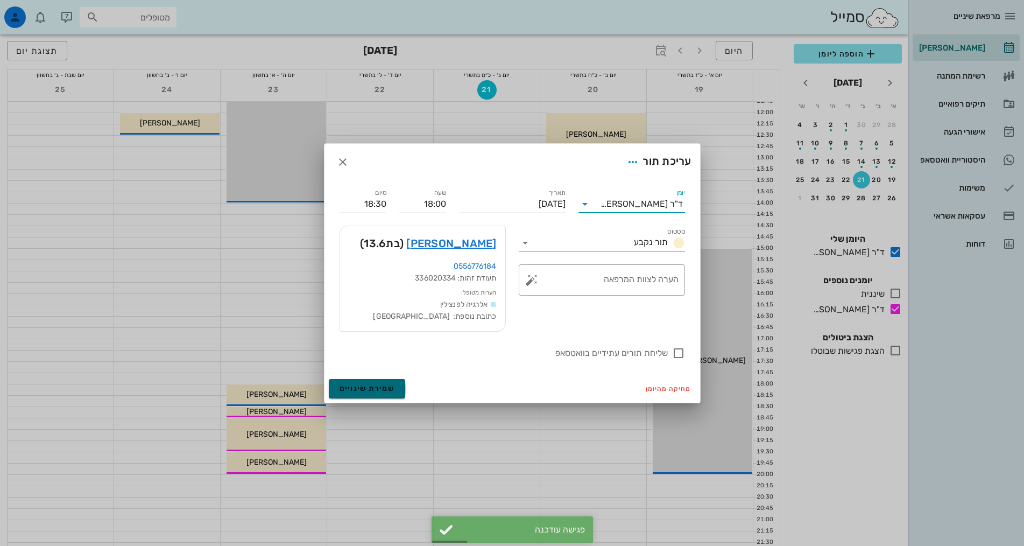
click at [387, 393] on button "שמירת שינויים" at bounding box center [367, 388] width 77 height 19
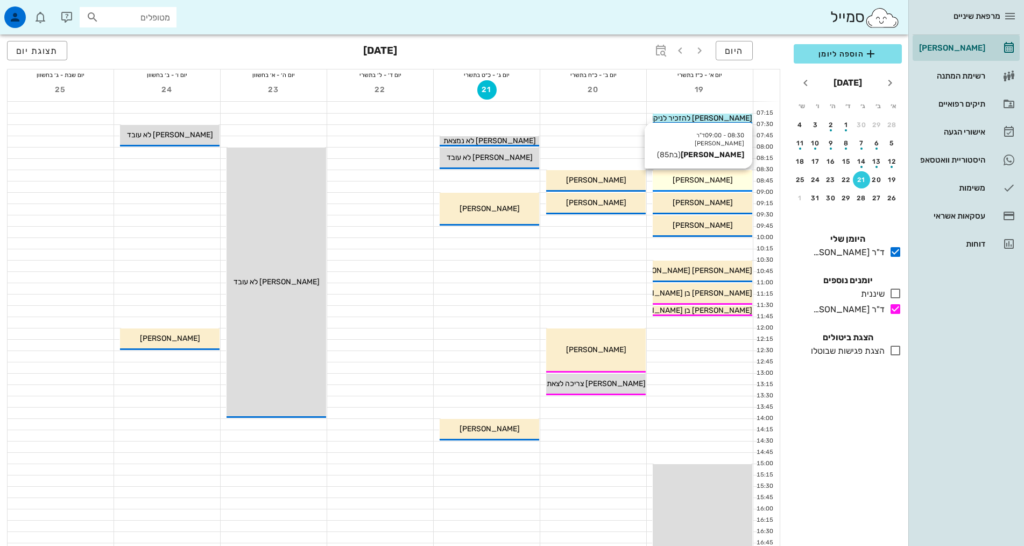
click at [715, 181] on span "[PERSON_NAME]" at bounding box center [703, 179] width 60 height 9
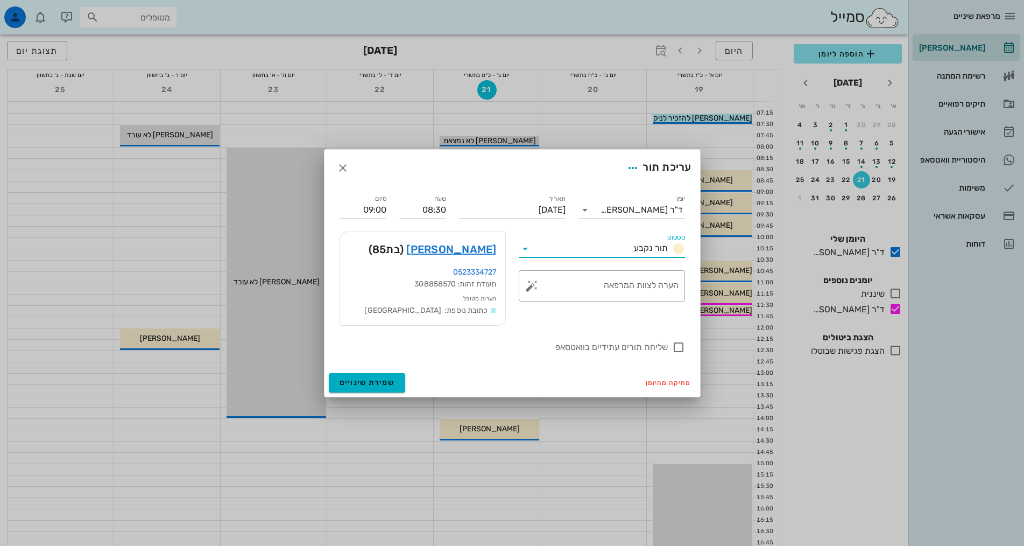
click at [571, 251] on input "סטטוס" at bounding box center [582, 248] width 96 height 17
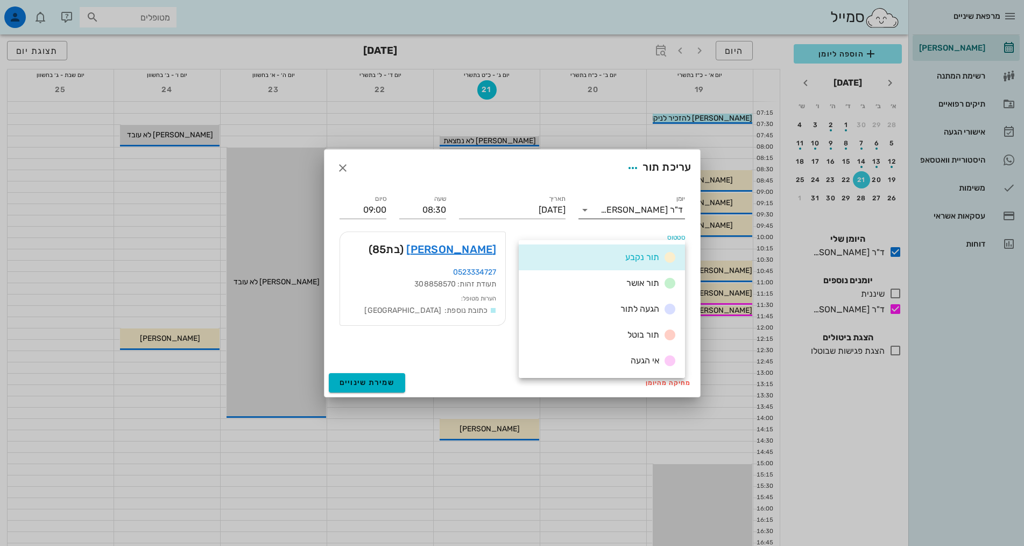
click at [633, 213] on div "ד"ר [PERSON_NAME]" at bounding box center [641, 210] width 82 height 10
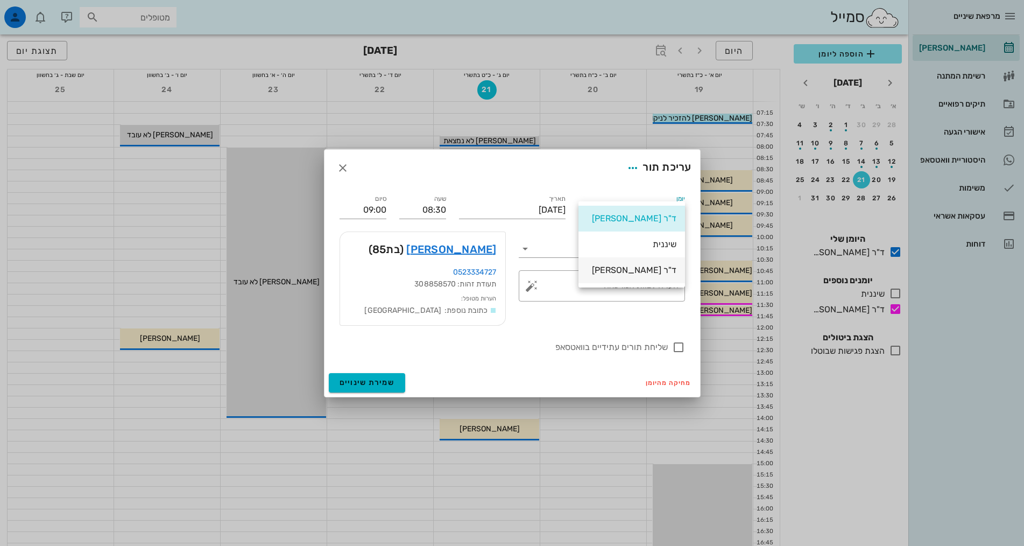
click at [632, 269] on div "ד"ר [PERSON_NAME]" at bounding box center [631, 270] width 89 height 10
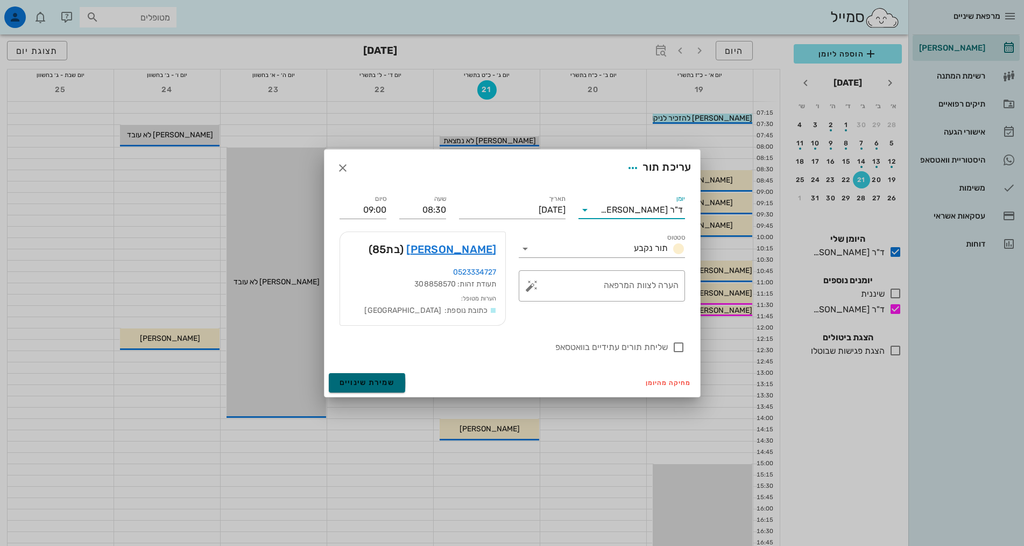
click at [364, 384] on span "שמירת שינויים" at bounding box center [367, 382] width 55 height 9
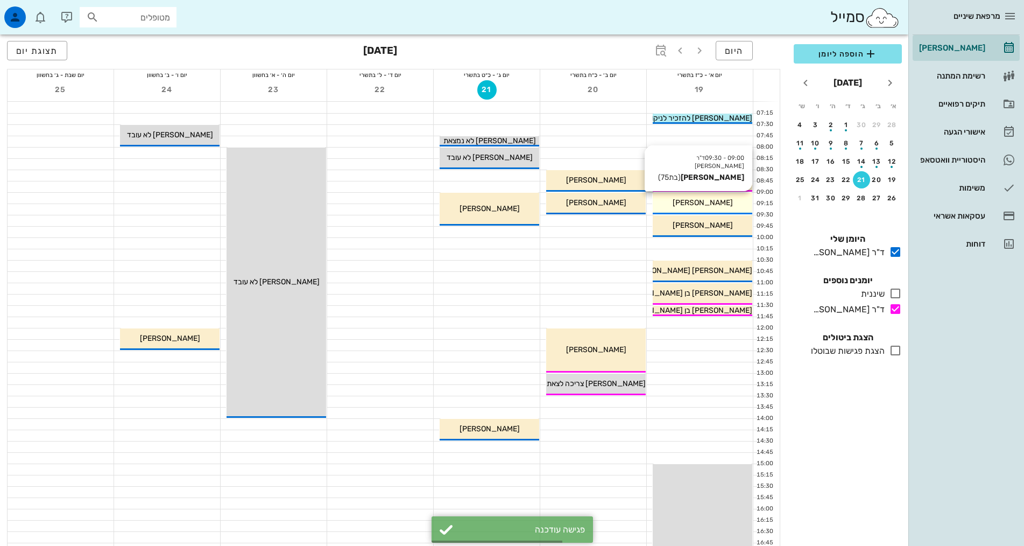
click at [697, 202] on span "[PERSON_NAME]" at bounding box center [703, 202] width 60 height 9
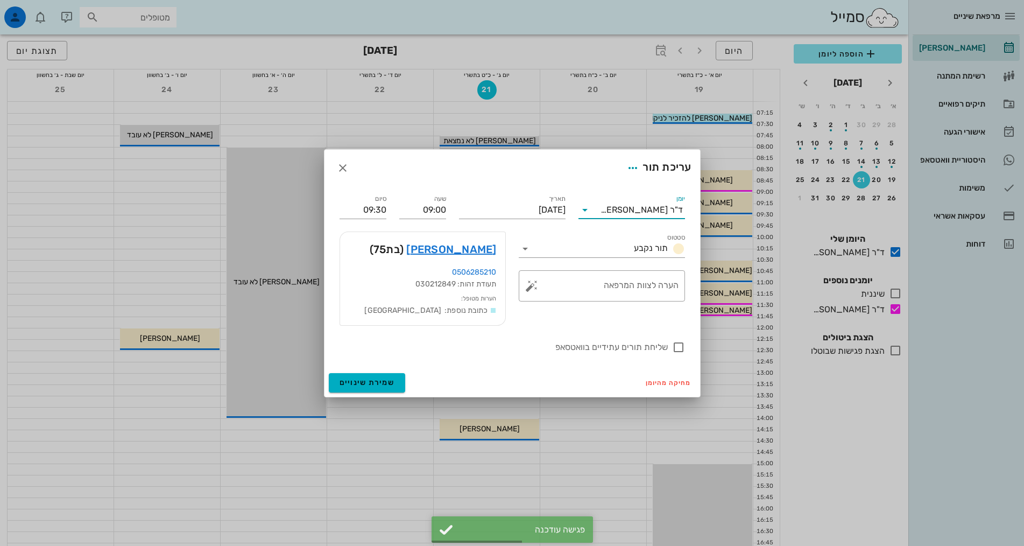
click at [600, 206] on input "יומן" at bounding box center [596, 209] width 7 height 17
click at [599, 268] on div "ד"ר [PERSON_NAME]" at bounding box center [631, 270] width 89 height 10
click at [366, 385] on span "שמירת שינויים" at bounding box center [367, 382] width 55 height 9
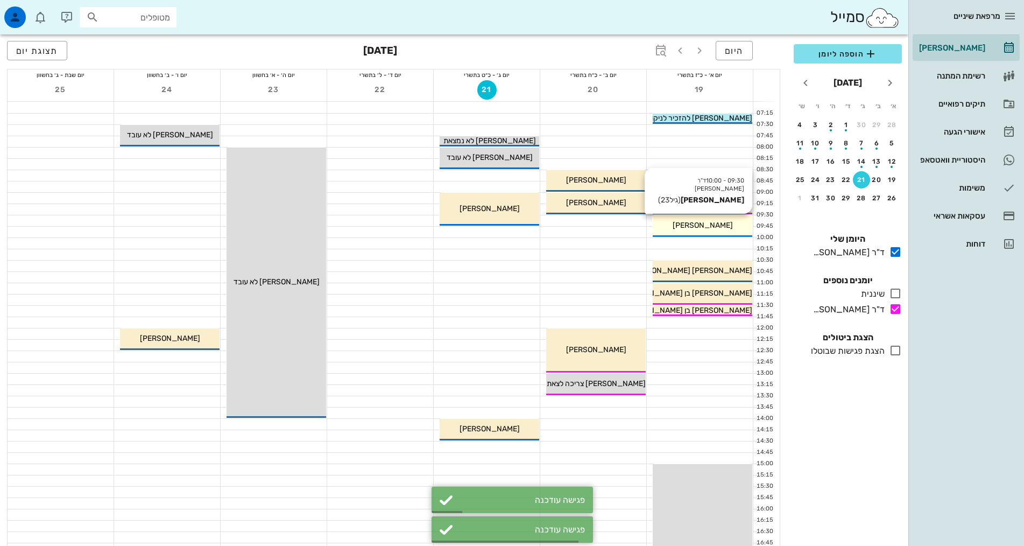
click at [691, 227] on span "[PERSON_NAME]" at bounding box center [703, 225] width 60 height 9
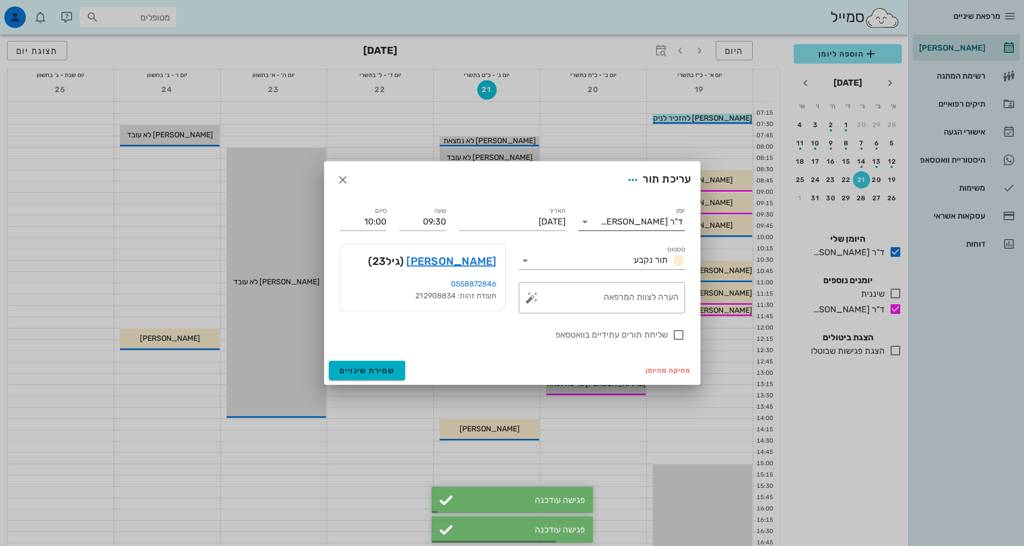
click at [639, 228] on div "ד"ר [PERSON_NAME]" at bounding box center [638, 221] width 91 height 17
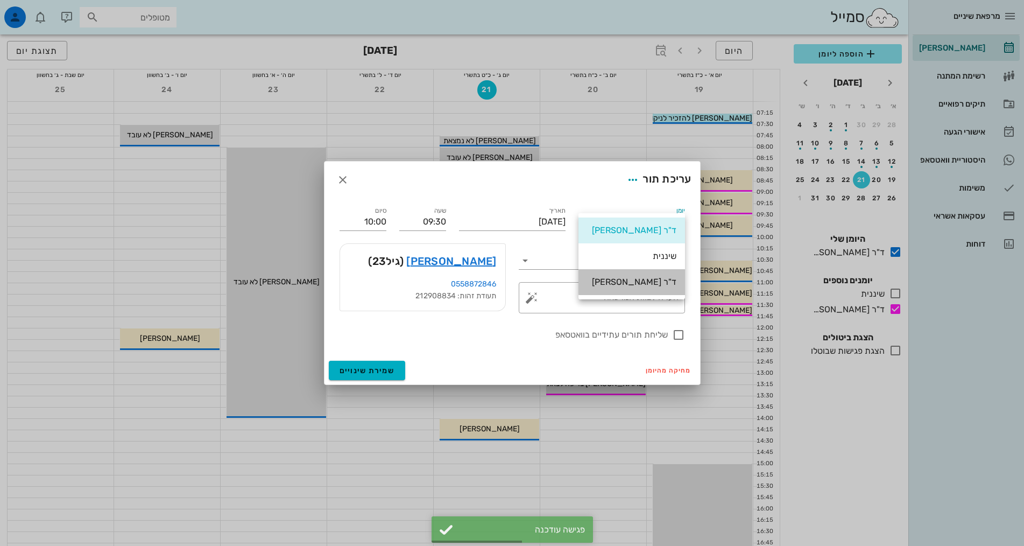
click at [612, 287] on div "ד"ר [PERSON_NAME]" at bounding box center [631, 282] width 89 height 10
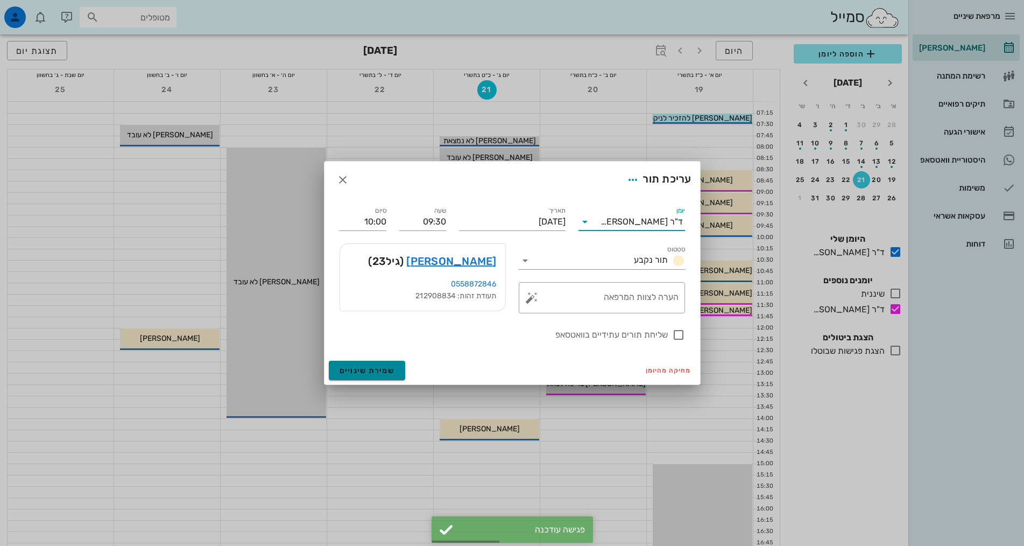
click at [382, 371] on span "שמירת שינויים" at bounding box center [367, 370] width 55 height 9
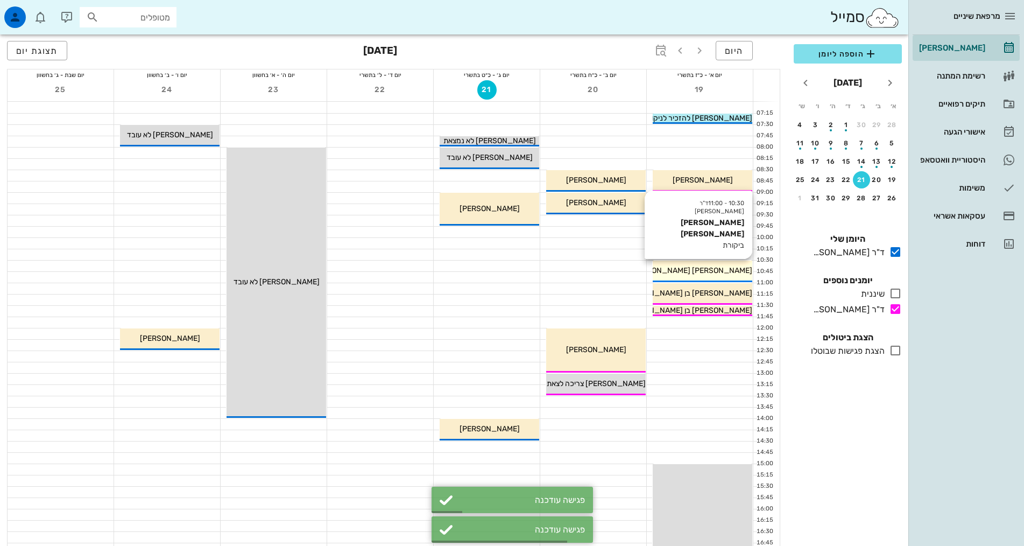
click at [695, 275] on div "[PERSON_NAME] [PERSON_NAME]" at bounding box center [703, 270] width 100 height 11
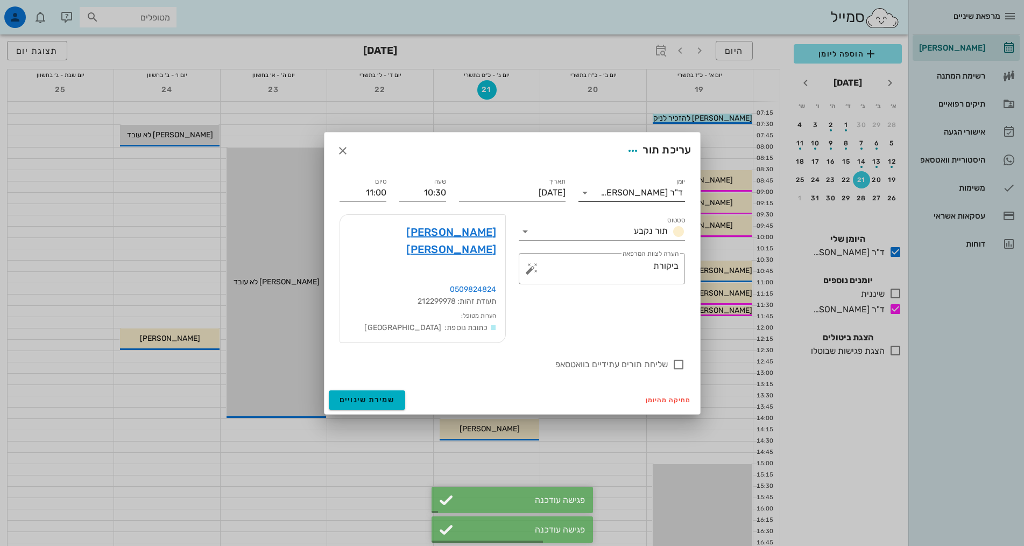
click at [644, 197] on div "ד"ר [PERSON_NAME]" at bounding box center [641, 193] width 82 height 10
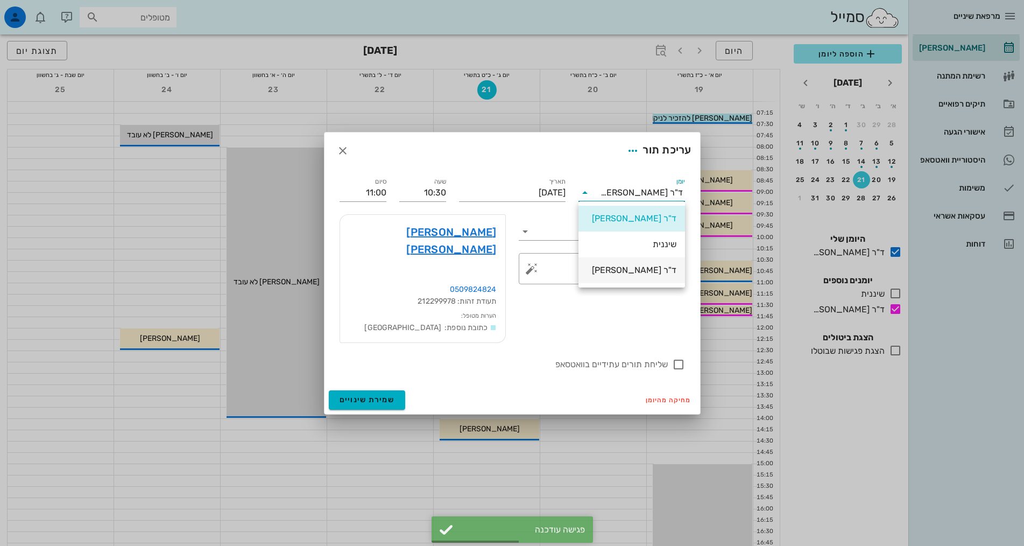
click at [612, 271] on div "ד"ר [PERSON_NAME]" at bounding box center [631, 270] width 89 height 10
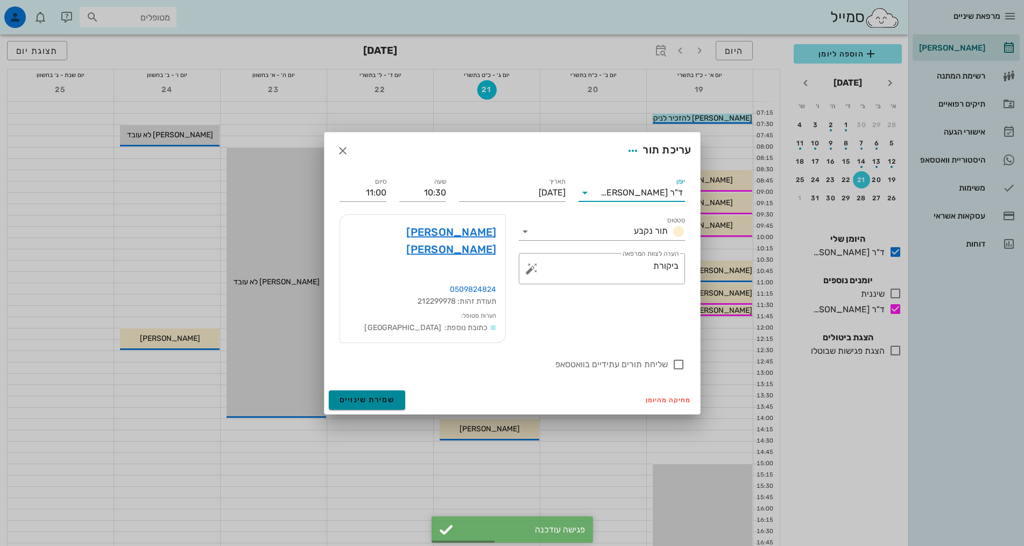
click at [401, 390] on button "שמירת שינויים" at bounding box center [367, 399] width 77 height 19
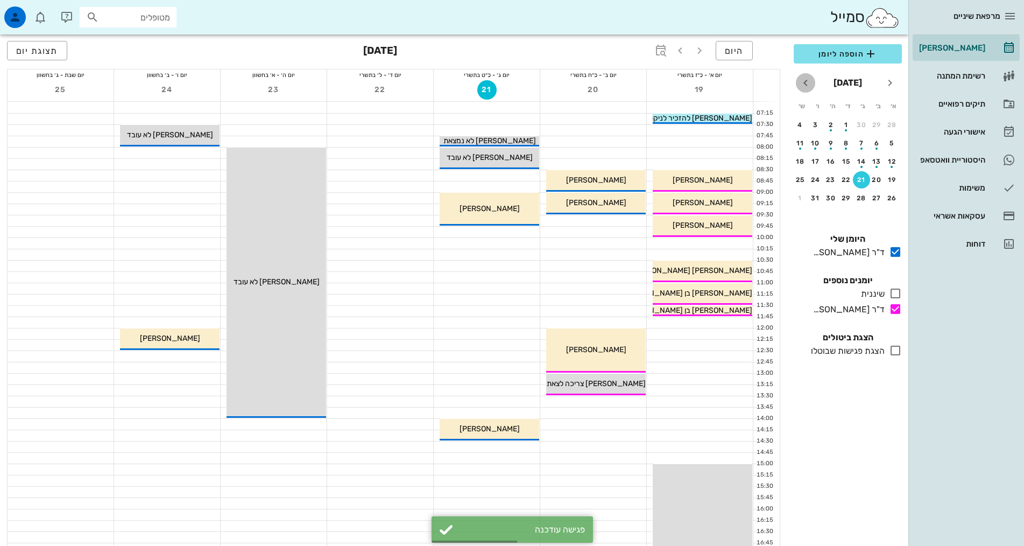
click at [804, 84] on icon "חודש הבא" at bounding box center [805, 82] width 13 height 13
click at [883, 80] on span "חודש שעבר" at bounding box center [889, 82] width 19 height 13
click at [825, 125] on div "4" at bounding box center [831, 125] width 16 height 8
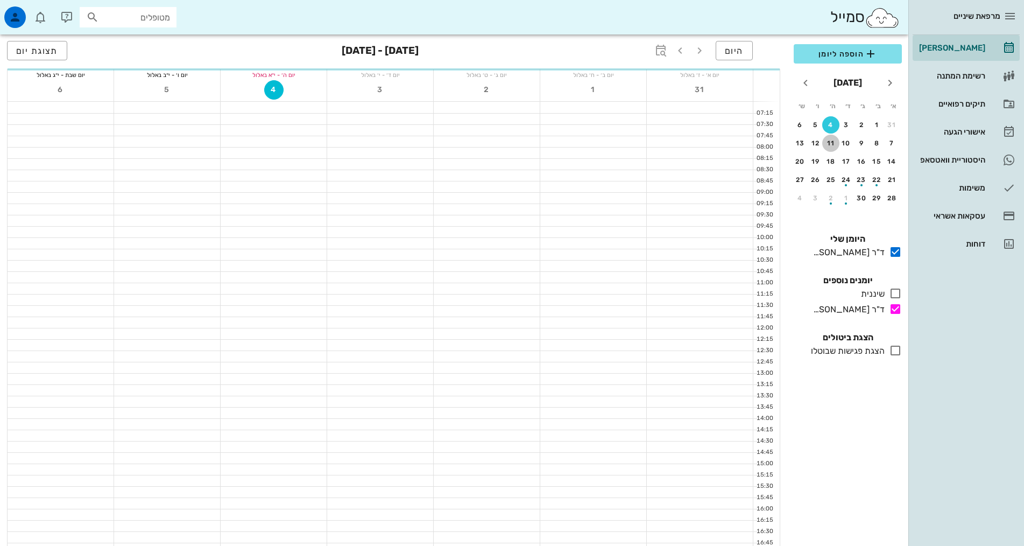
click at [835, 145] on div "11" at bounding box center [830, 143] width 17 height 8
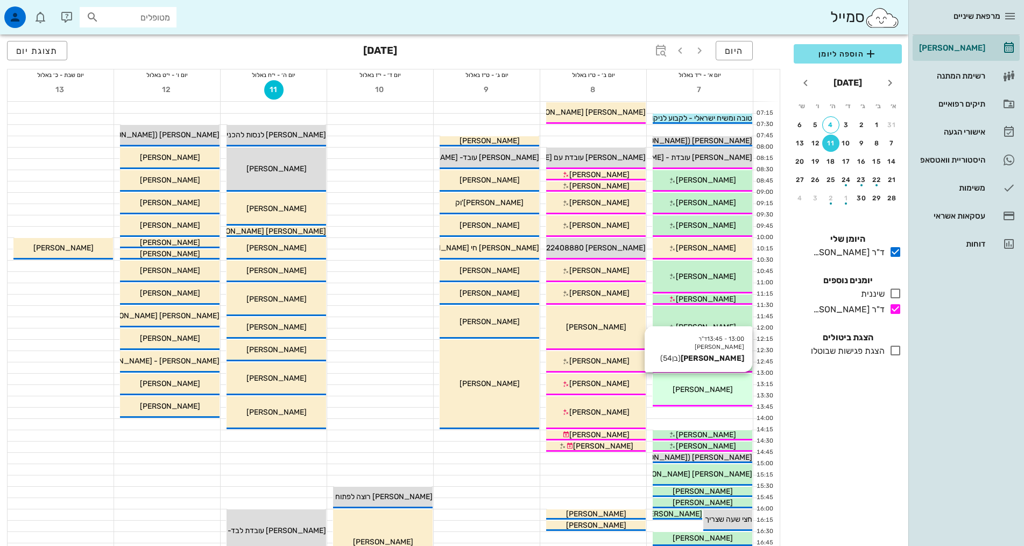
click at [713, 383] on div "13:00 - 13:45 ד"ר [PERSON_NAME] ג'[PERSON_NAME] רוכוורגר (בן 54 ) [PERSON_NAME]" at bounding box center [703, 389] width 100 height 33
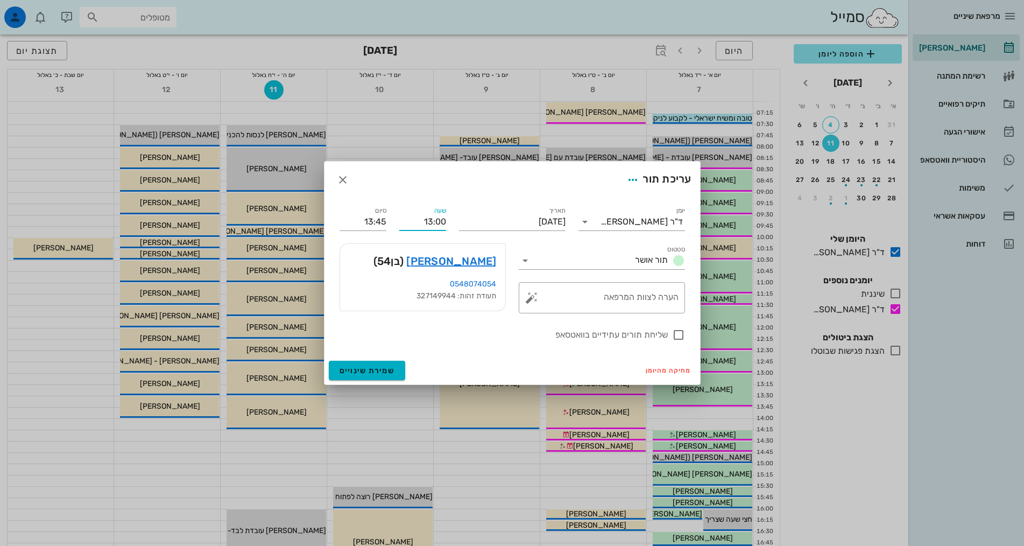
click at [427, 224] on input "13:00" at bounding box center [422, 221] width 47 height 17
click at [366, 220] on input "13:45" at bounding box center [363, 221] width 47 height 17
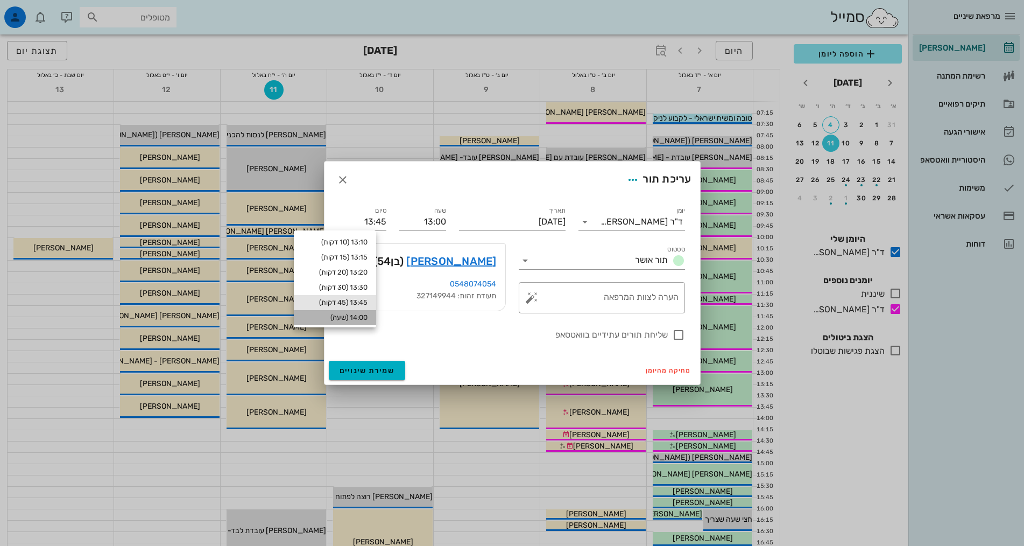
click at [348, 315] on div "14:00 (שעה)" at bounding box center [334, 317] width 65 height 9
type input "14:00"
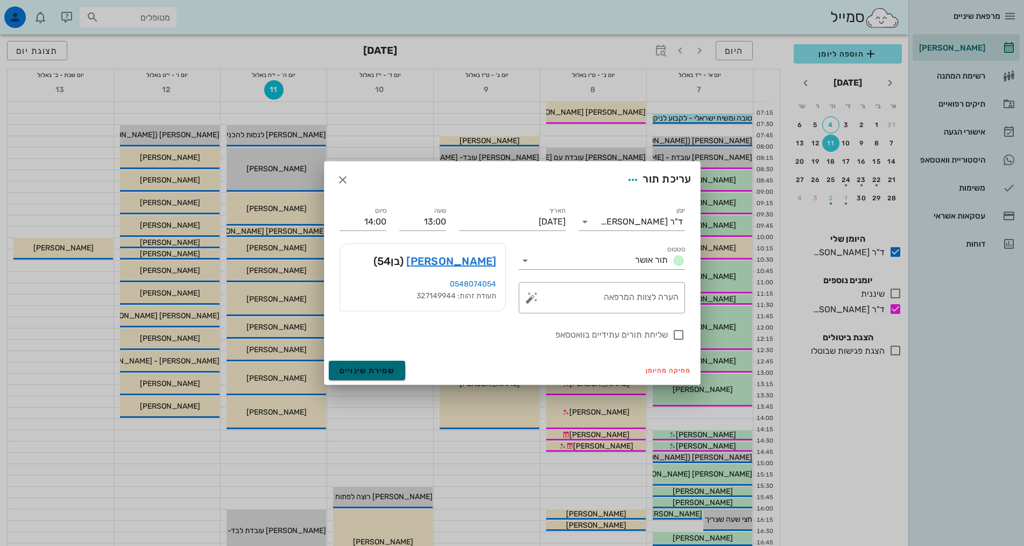
click at [376, 364] on button "שמירת שינויים" at bounding box center [367, 369] width 77 height 19
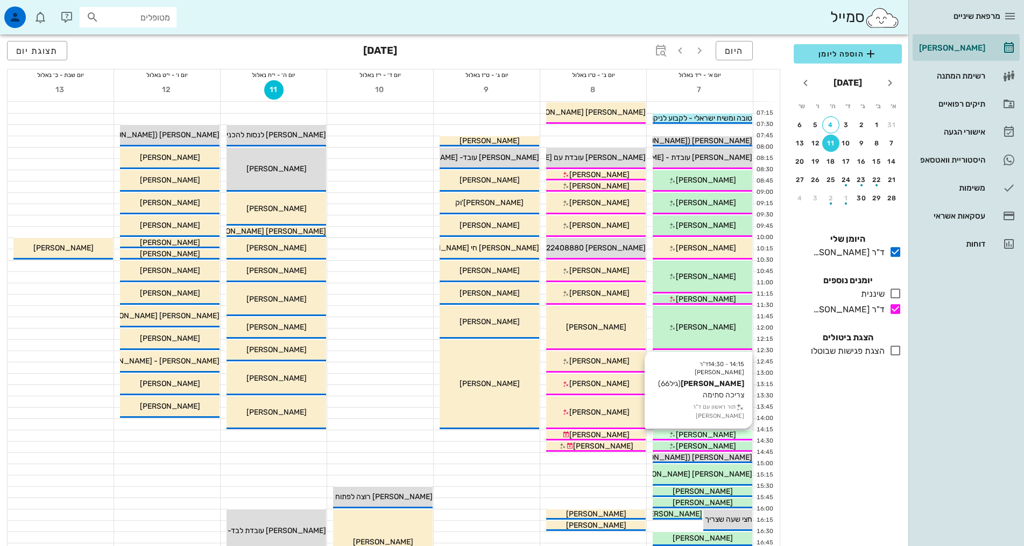
click at [733, 435] on div "[PERSON_NAME]" at bounding box center [703, 434] width 100 height 11
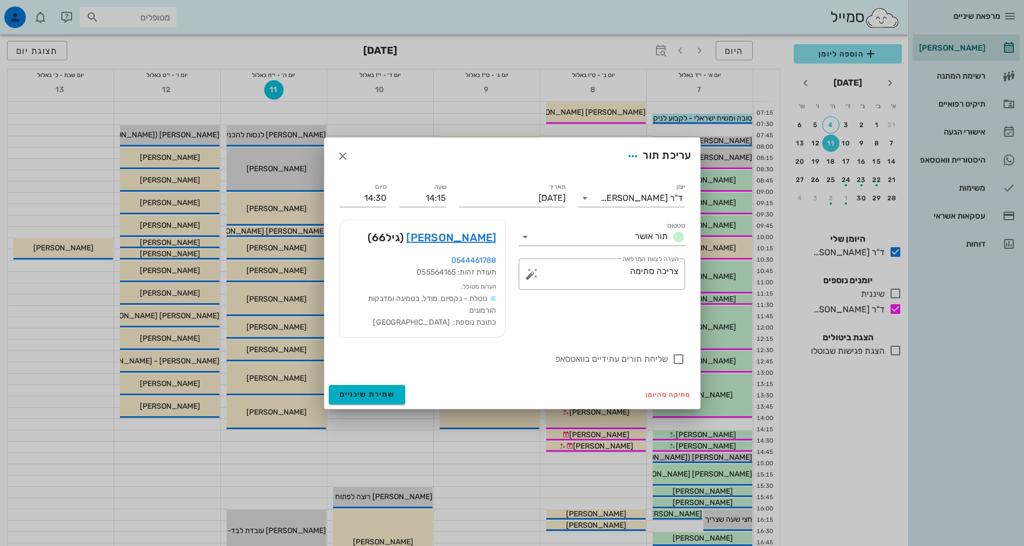
click at [455, 199] on div "תאריך [DATE]" at bounding box center [511, 193] width 119 height 39
click at [439, 199] on input "14:15" at bounding box center [422, 197] width 47 height 17
click at [430, 248] on div "14:00" at bounding box center [423, 248] width 30 height 9
type input "14:00"
type input "14:15"
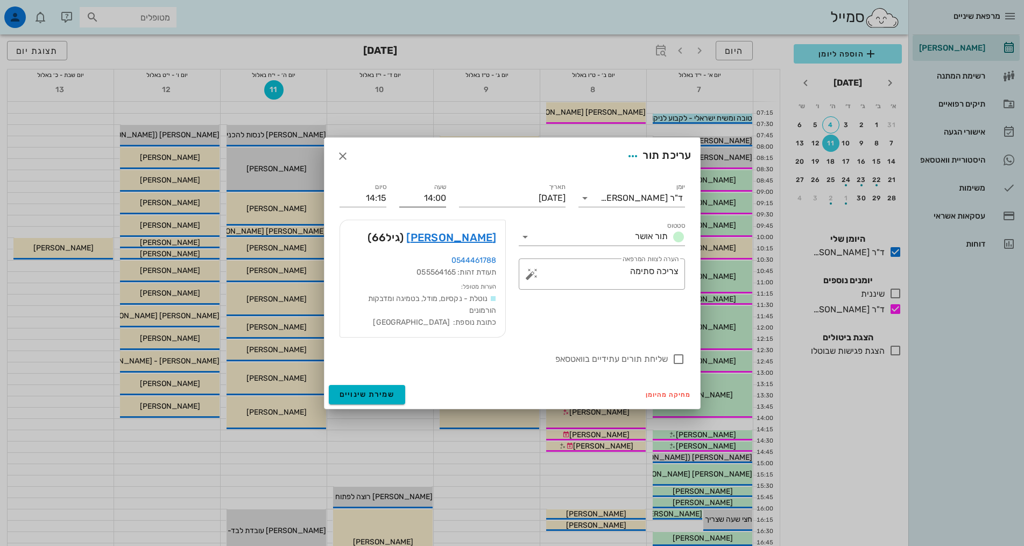
click at [422, 200] on input "14:00" at bounding box center [422, 197] width 47 height 17
click at [429, 257] on div "14:15" at bounding box center [423, 255] width 30 height 9
type input "14:15"
type input "14:30"
click at [371, 393] on span "שמירת שינויים" at bounding box center [367, 394] width 55 height 9
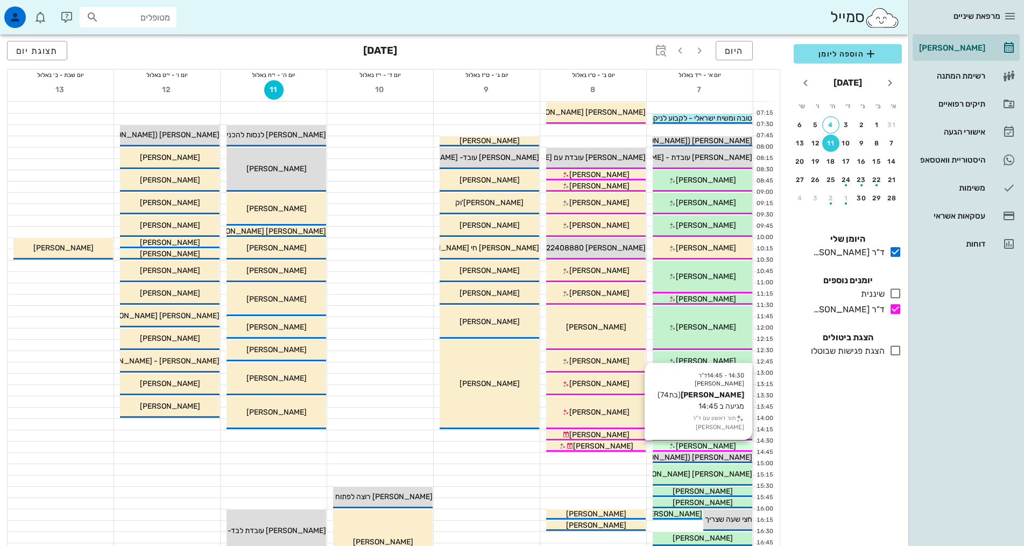
click at [705, 446] on span "[PERSON_NAME]" at bounding box center [706, 445] width 60 height 9
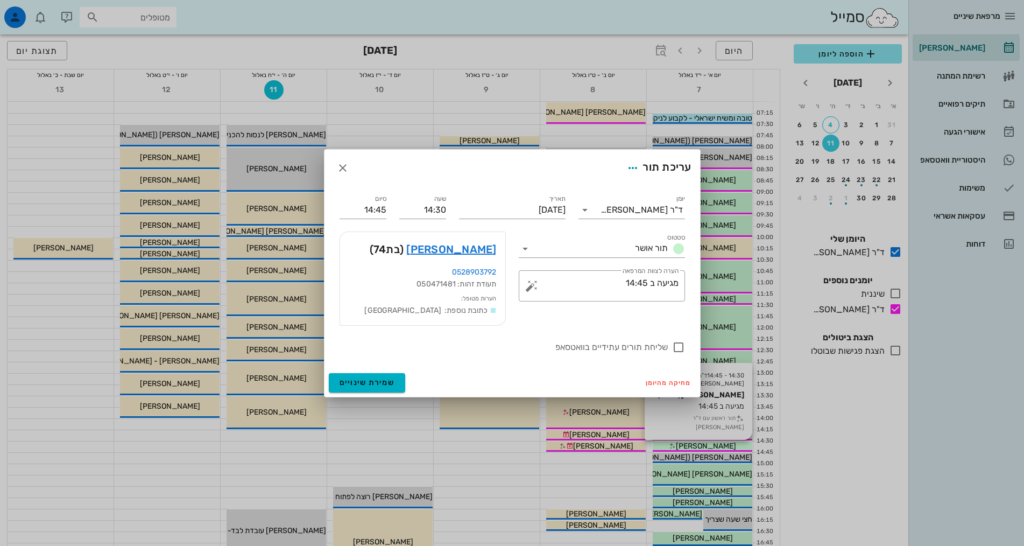
click at [705, 446] on div at bounding box center [512, 273] width 1024 height 546
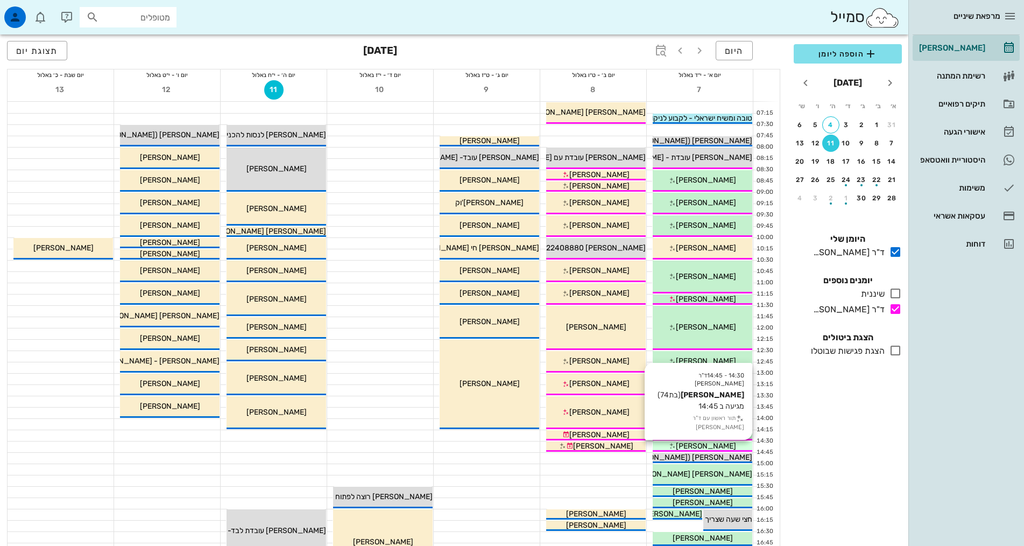
click at [707, 448] on span "[PERSON_NAME]" at bounding box center [706, 445] width 60 height 9
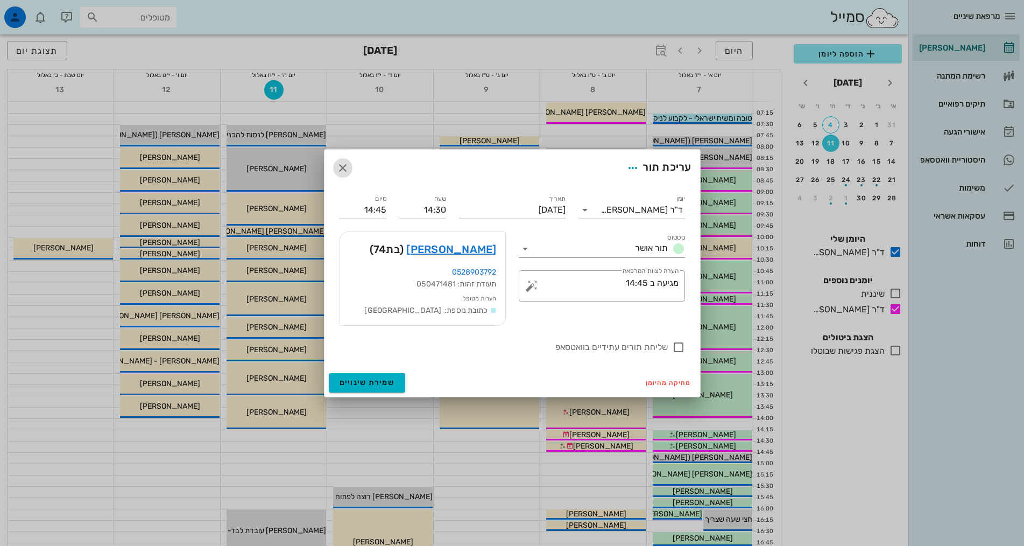
click at [341, 168] on icon "button" at bounding box center [342, 167] width 13 height 13
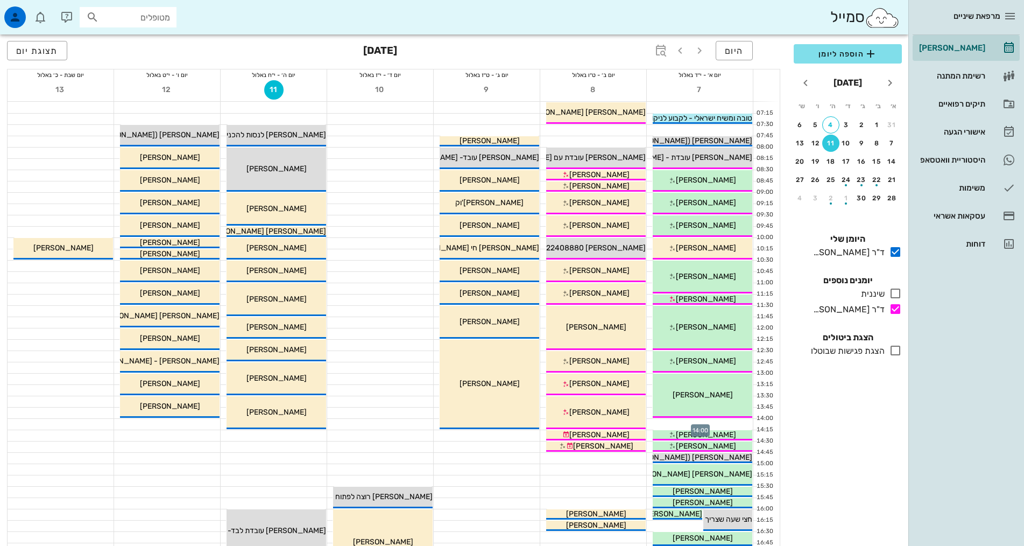
drag, startPoint x: 719, startPoint y: 447, endPoint x: 720, endPoint y: 422, distance: 24.3
click at [720, 422] on div "07:15 - 07:30 ד"ר [PERSON_NAME] טובה ומשיח ישראלי - לקבוע לניקוי [PERSON_NAME] …" at bounding box center [700, 486] width 107 height 768
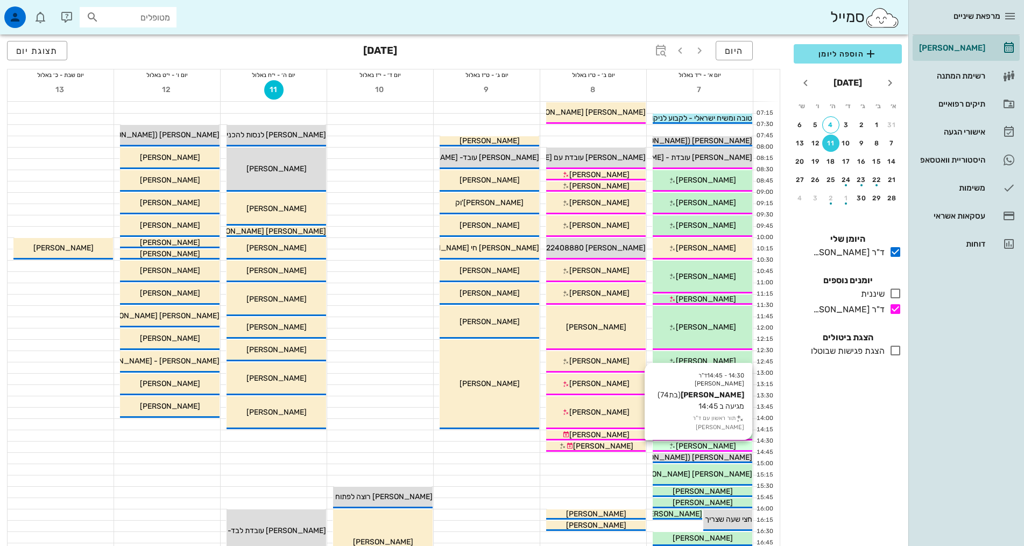
click at [722, 448] on div "[PERSON_NAME]" at bounding box center [703, 445] width 100 height 11
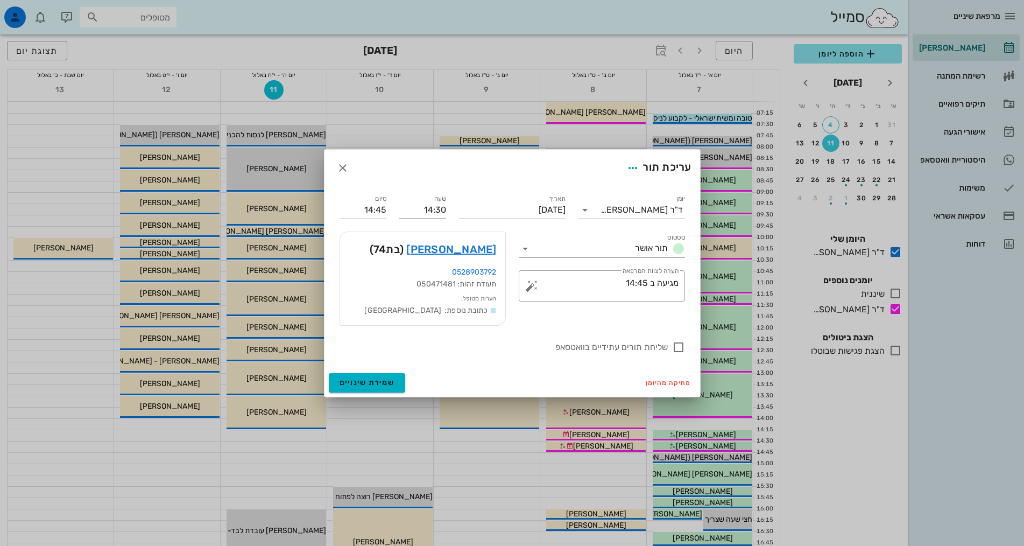
click at [435, 213] on input "14:30" at bounding box center [422, 209] width 47 height 17
click at [431, 235] on div "14:00" at bounding box center [422, 230] width 47 height 15
type input "14:00"
type input "14:15"
click at [387, 378] on span "שמירת שינויים" at bounding box center [367, 382] width 55 height 9
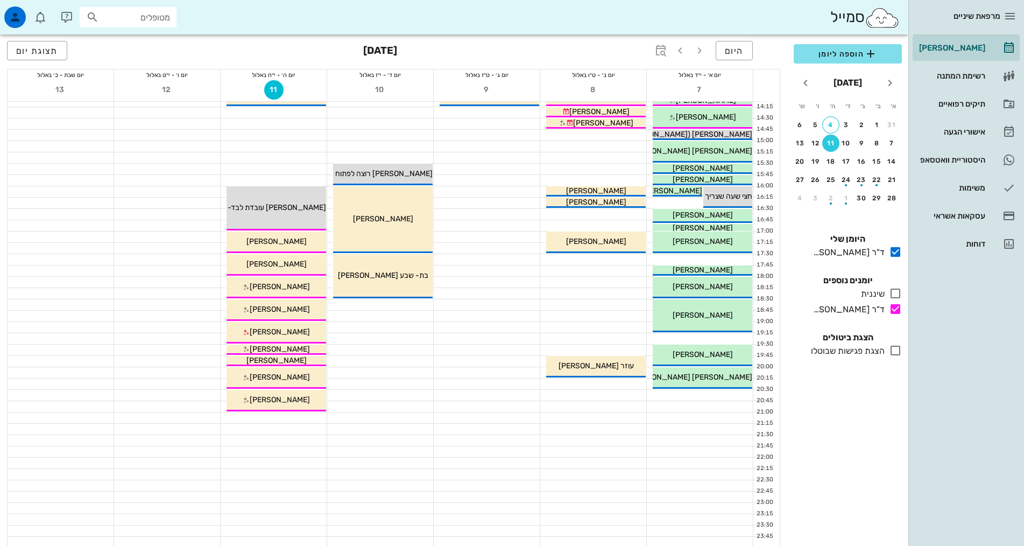
scroll to position [161, 0]
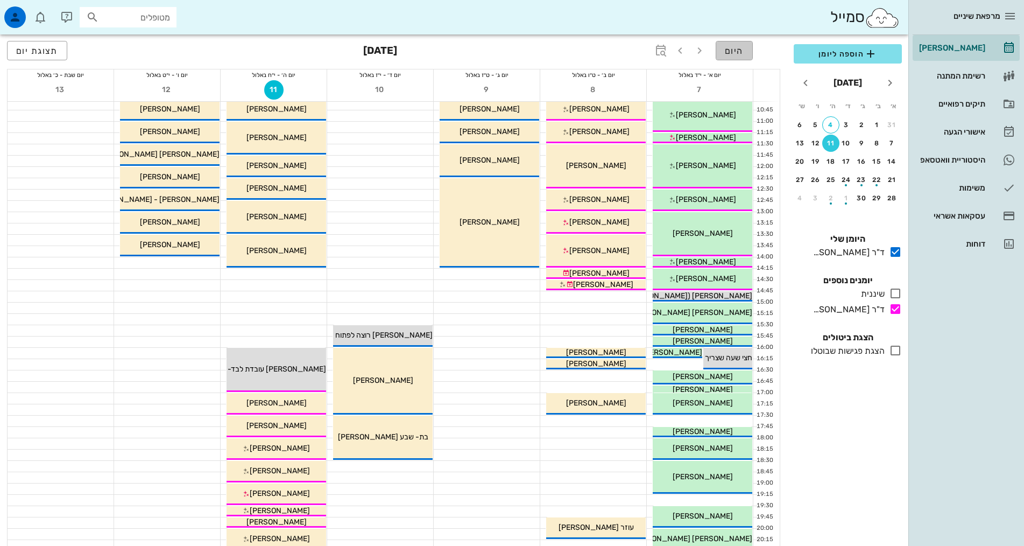
click at [742, 51] on span "היום" at bounding box center [734, 51] width 19 height 10
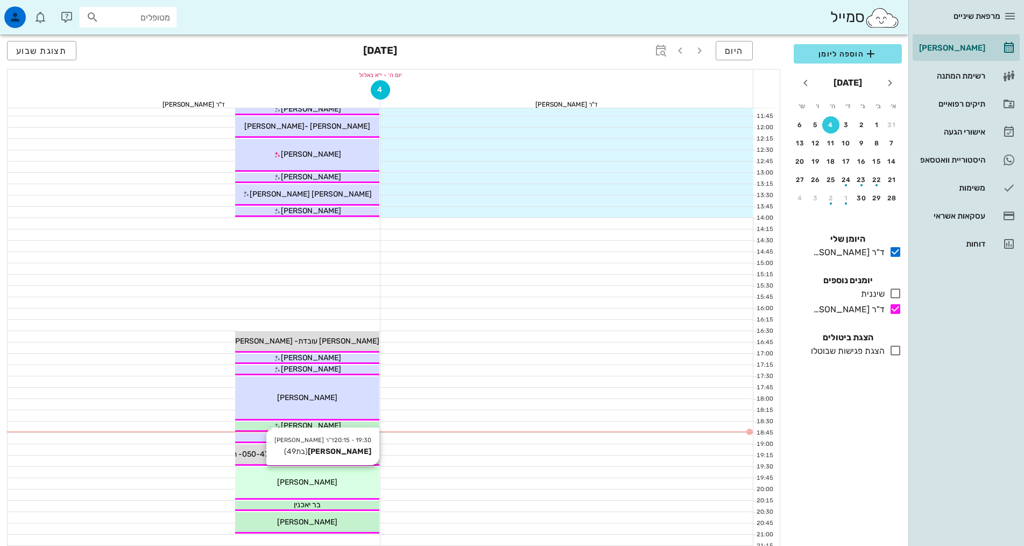
scroll to position [331, 0]
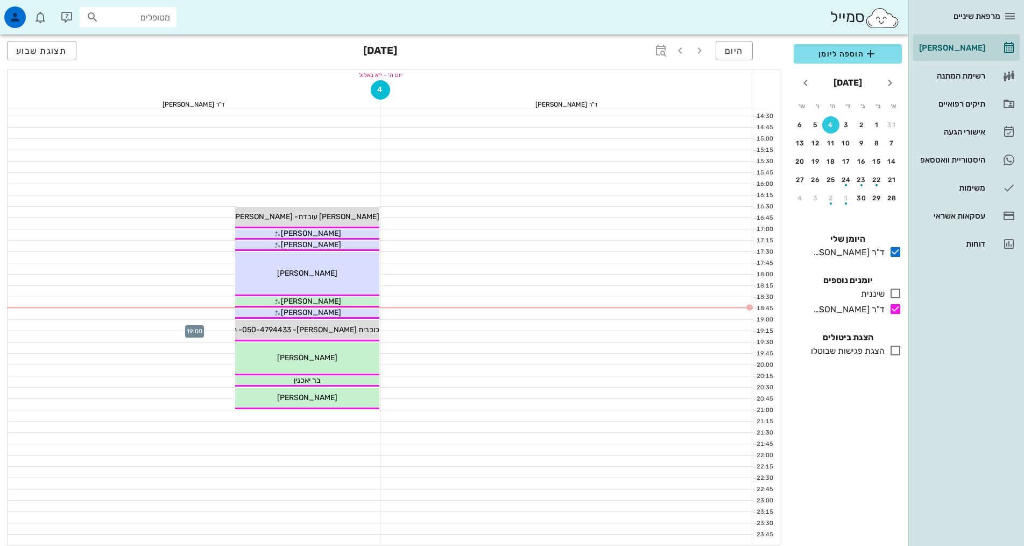
click at [228, 324] on div at bounding box center [194, 325] width 373 height 11
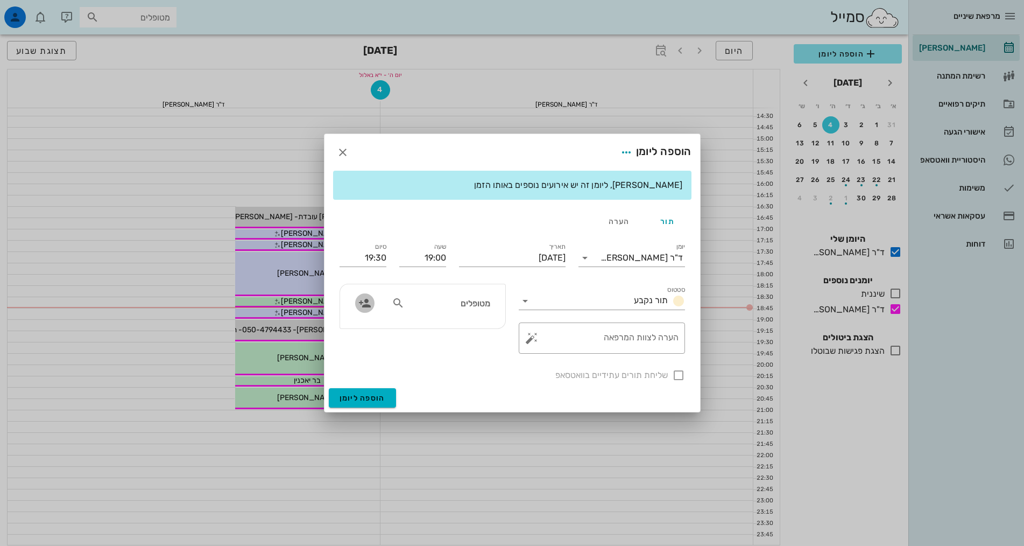
click at [366, 299] on icon "button" at bounding box center [364, 302] width 13 height 13
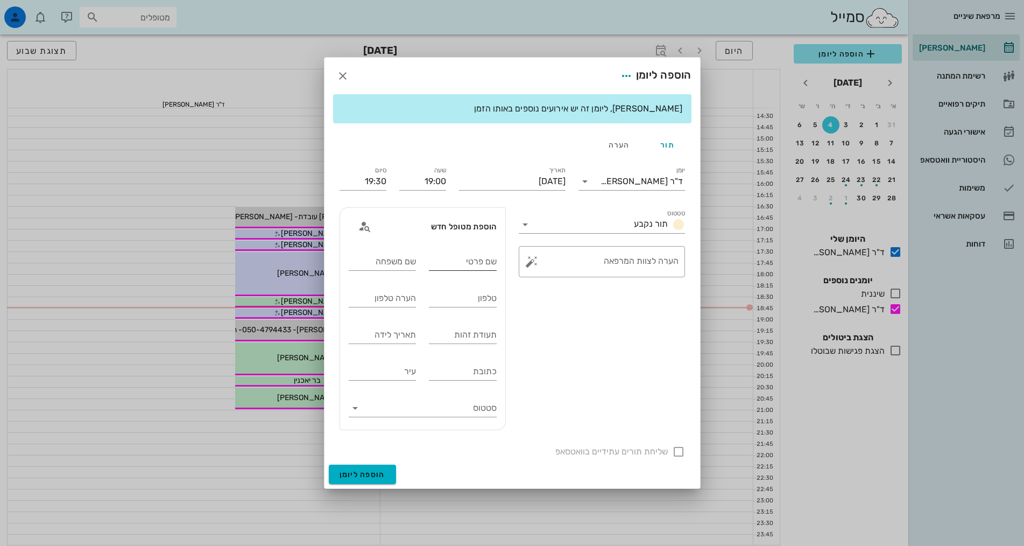
click at [469, 264] on input "שם פרטי" at bounding box center [463, 261] width 68 height 17
type input "כוכבית"
click at [391, 259] on div "שם משפחה" at bounding box center [383, 261] width 68 height 17
type input "[PERSON_NAME]"
click at [458, 295] on input "טלפון" at bounding box center [463, 297] width 68 height 17
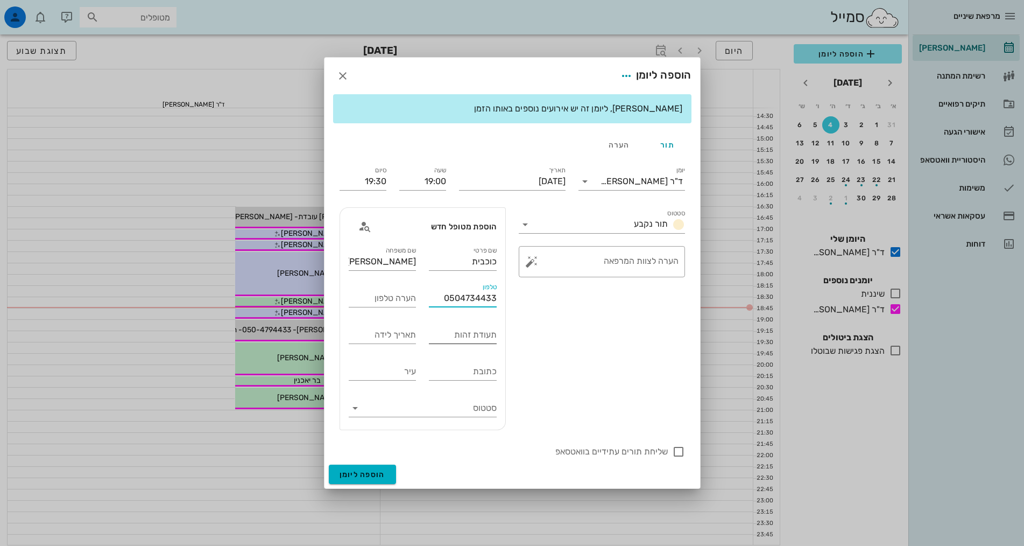
type input "0504734433"
click at [471, 331] on div "תעודת זהות" at bounding box center [463, 334] width 68 height 17
type input "028748598"
click at [382, 409] on input "סטטוס" at bounding box center [431, 407] width 131 height 17
click at [415, 419] on div "פעילים" at bounding box center [423, 417] width 148 height 26
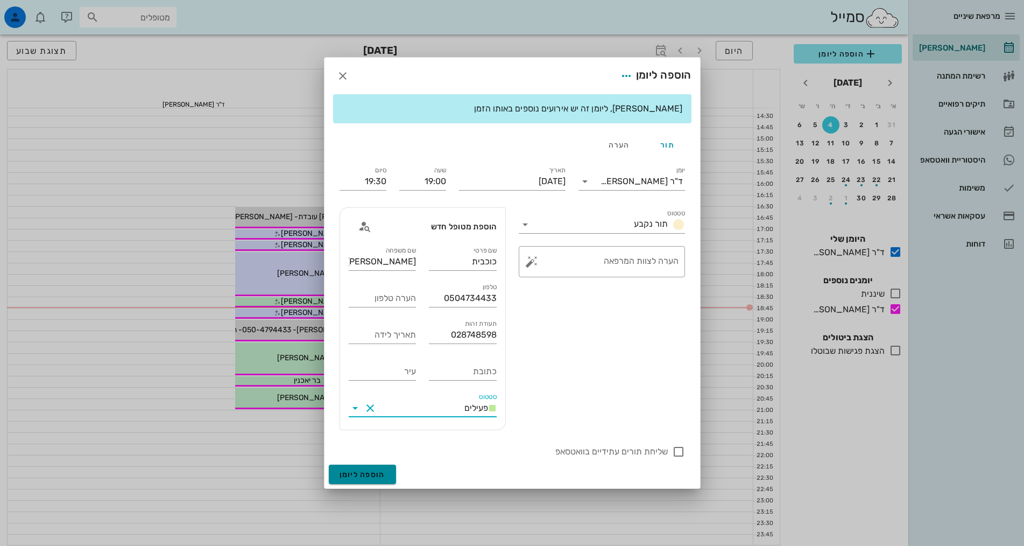
click at [371, 473] on span "הוספה ליומן" at bounding box center [363, 474] width 46 height 9
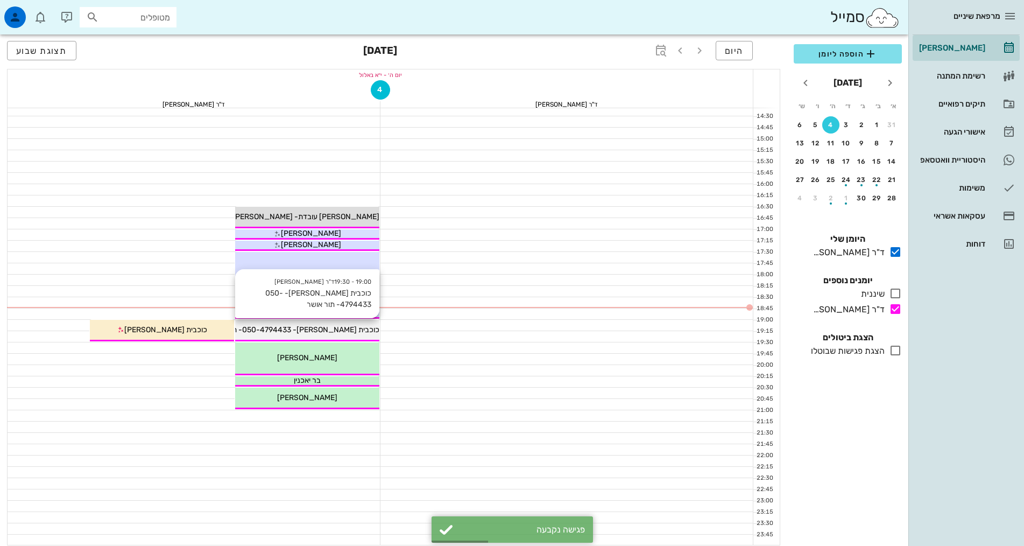
drag, startPoint x: 305, startPoint y: 329, endPoint x: 343, endPoint y: 328, distance: 38.2
click at [343, 328] on span "כוכבית [PERSON_NAME]- 050-4794433- תור אושר" at bounding box center [294, 329] width 171 height 9
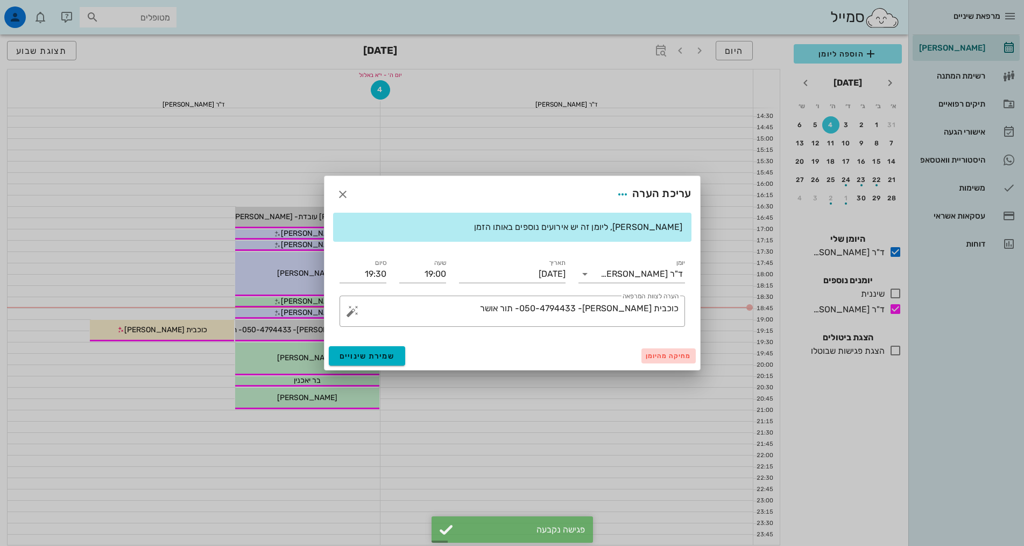
click at [675, 357] on span "מחיקה מהיומן" at bounding box center [669, 356] width 46 height 8
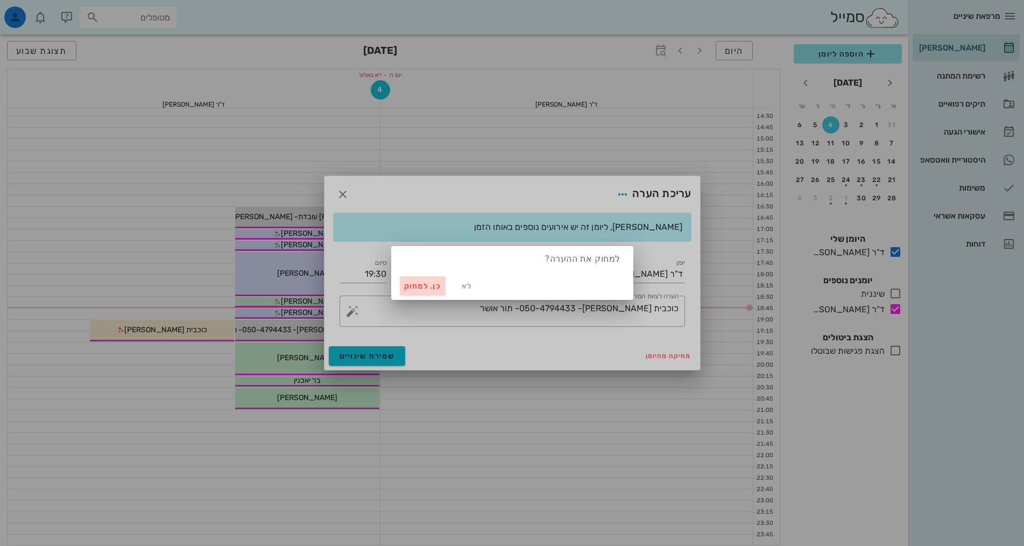
click at [421, 289] on span "כן. למחוק" at bounding box center [423, 285] width 38 height 9
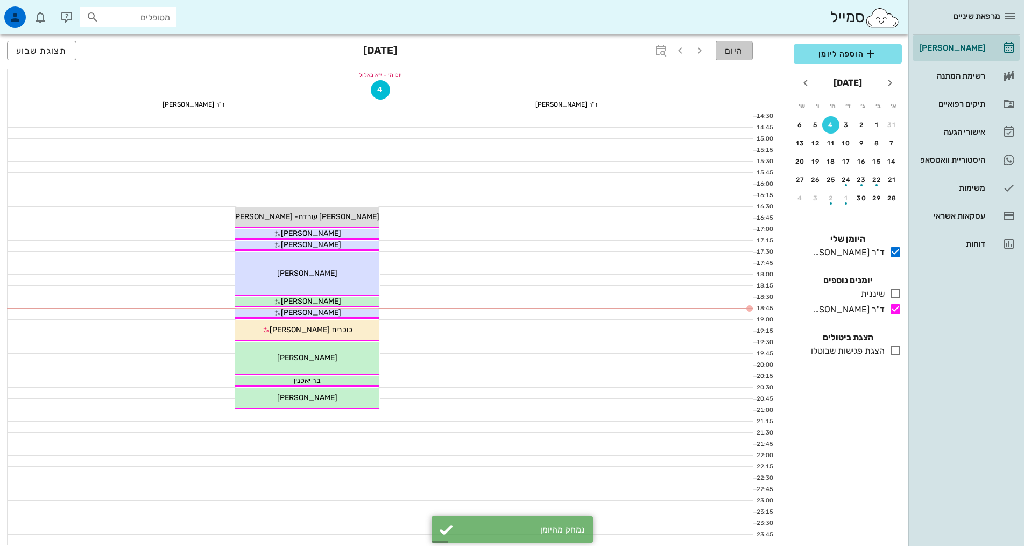
click at [742, 48] on span "היום" at bounding box center [734, 51] width 19 height 10
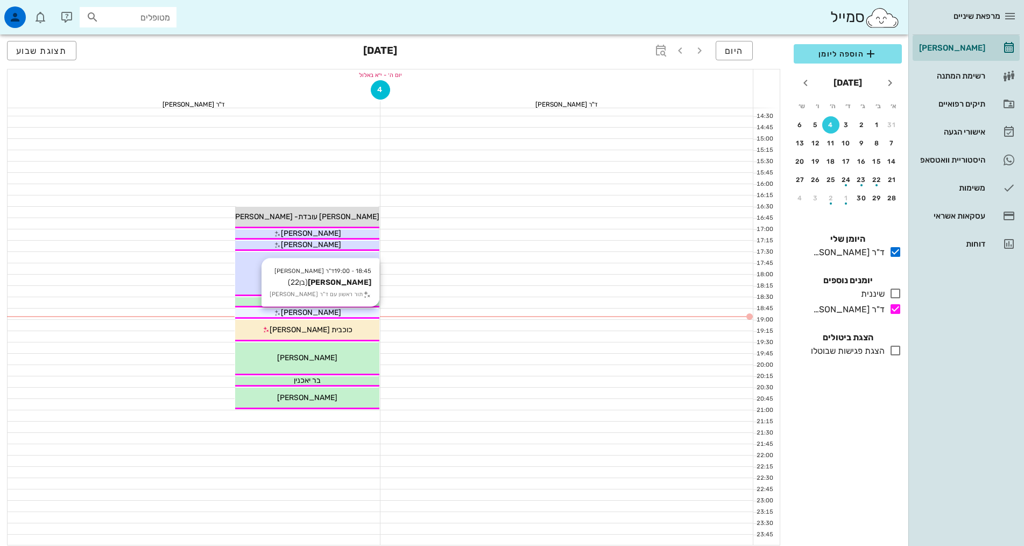
click at [335, 313] on div "[PERSON_NAME]" at bounding box center [307, 312] width 144 height 11
click at [331, 311] on div "[PERSON_NAME]" at bounding box center [307, 312] width 144 height 11
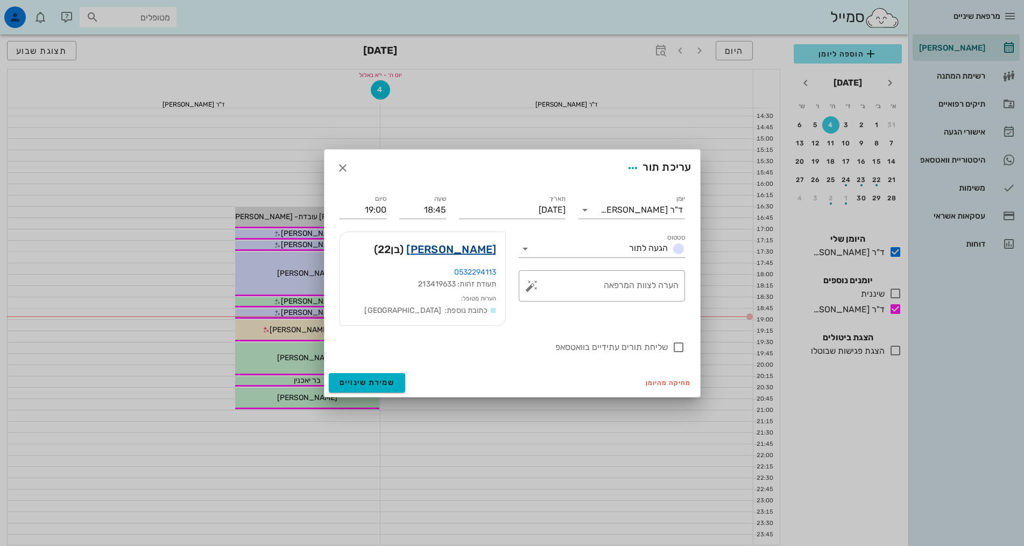
click at [469, 253] on link "[PERSON_NAME]" at bounding box center [451, 249] width 90 height 17
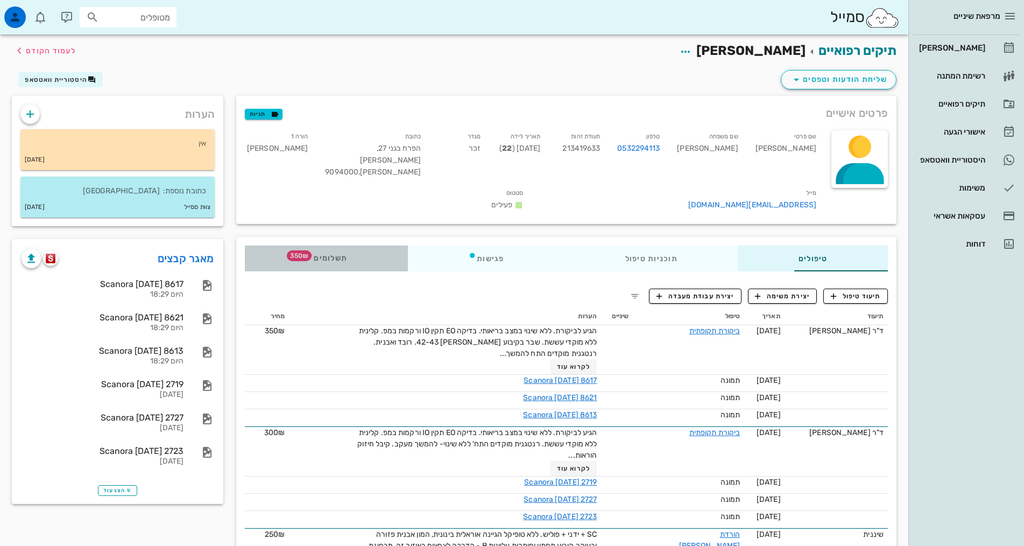
click at [254, 245] on div "תשלומים 350₪" at bounding box center [326, 258] width 163 height 26
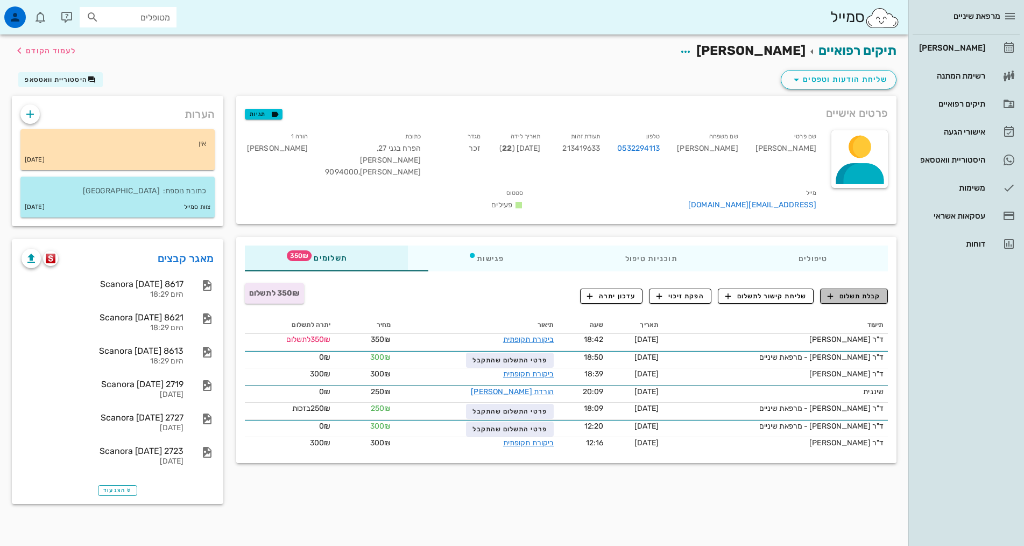
click at [863, 291] on span "קבלת תשלום" at bounding box center [854, 296] width 53 height 10
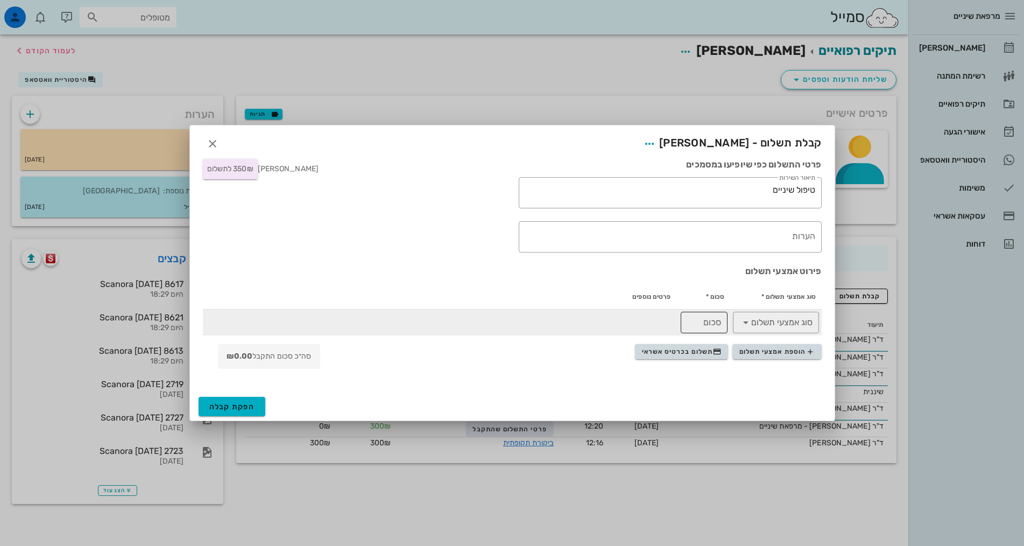
click at [708, 325] on input "סכום" at bounding box center [704, 322] width 34 height 17
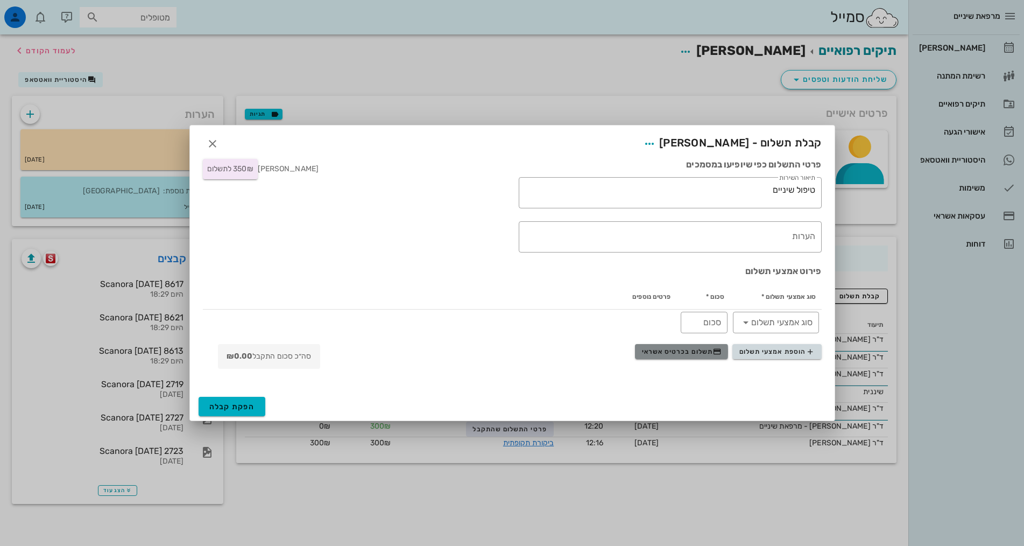
click at [697, 353] on span "תשלום בכרטיס אשראי" at bounding box center [682, 351] width 80 height 9
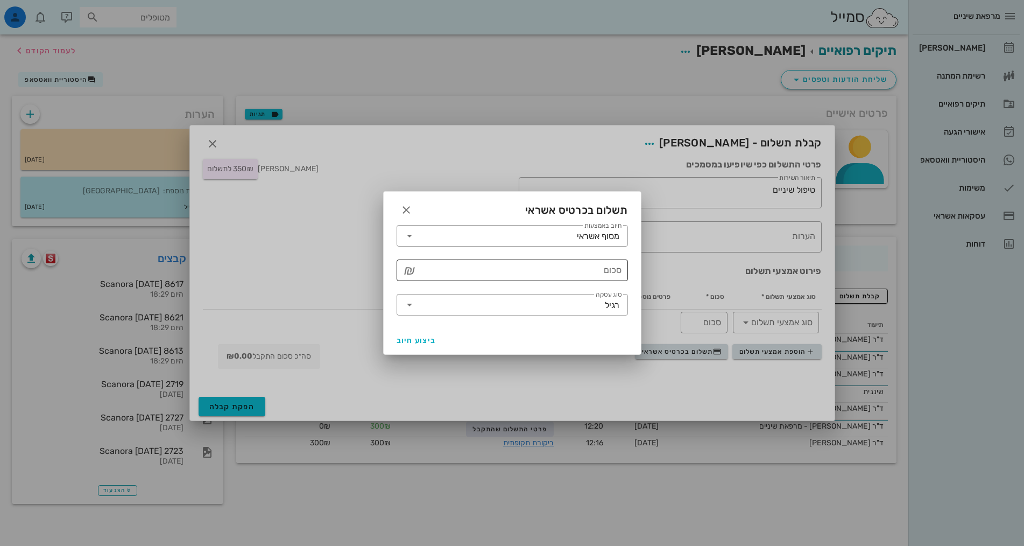
click at [604, 269] on input "סכום" at bounding box center [519, 269] width 203 height 17
type input "350"
click at [416, 343] on span "ביצוע חיוב" at bounding box center [417, 340] width 40 height 9
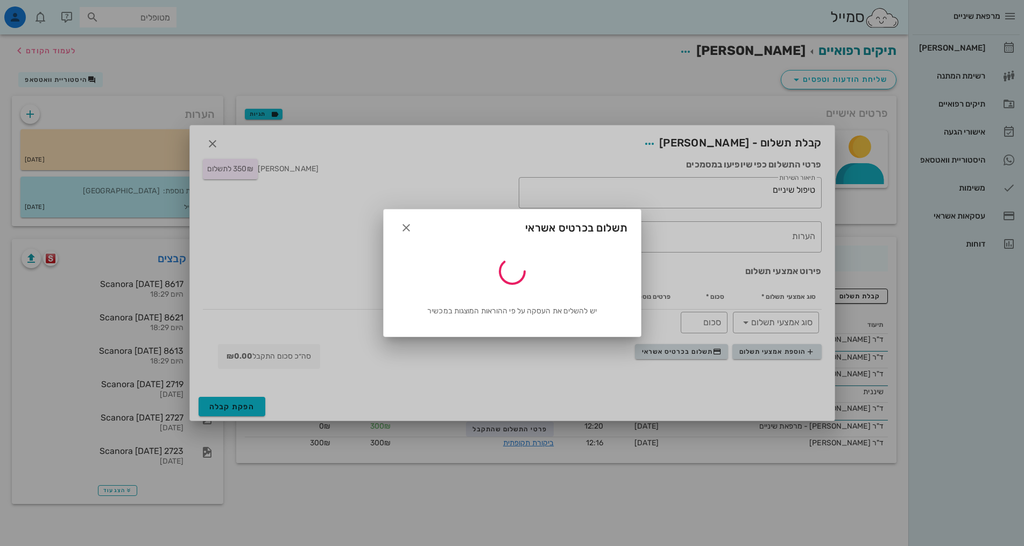
click at [653, 137] on div at bounding box center [512, 273] width 1024 height 546
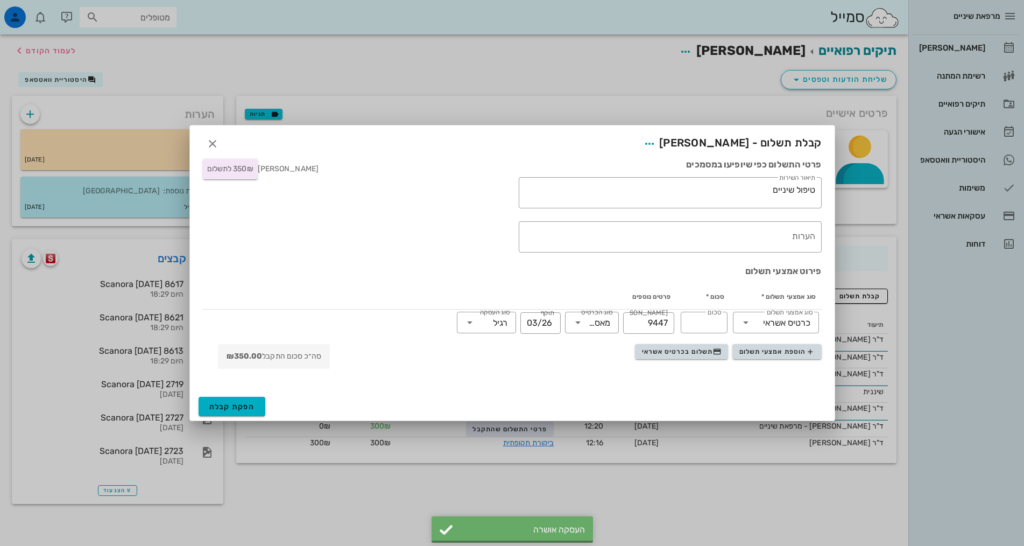
type input "350"
click at [235, 406] on span "הפקת קבלה" at bounding box center [232, 406] width 46 height 9
